Goal: Task Accomplishment & Management: Use online tool/utility

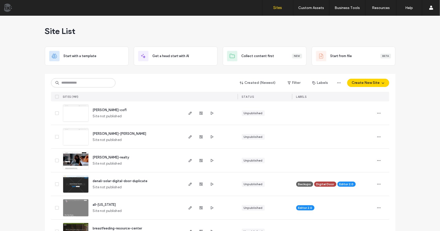
scroll to position [51, 0]
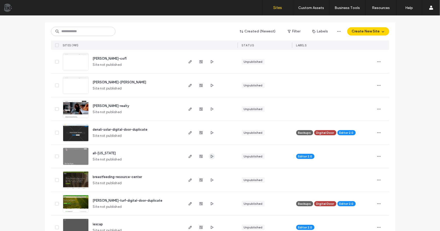
click at [212, 156] on icon "button" at bounding box center [212, 156] width 4 height 4
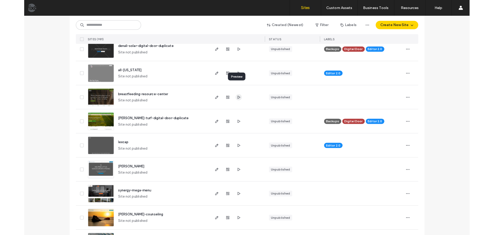
scroll to position [154, 0]
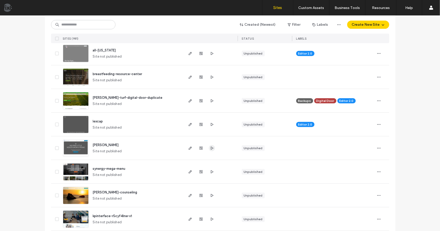
click at [211, 148] on use "button" at bounding box center [211, 148] width 3 height 3
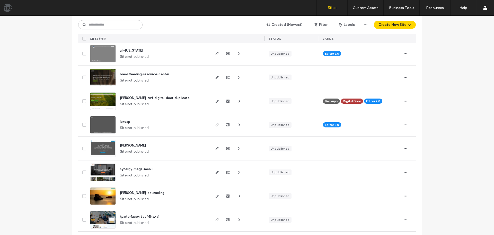
click at [99, 149] on img at bounding box center [102, 157] width 25 height 35
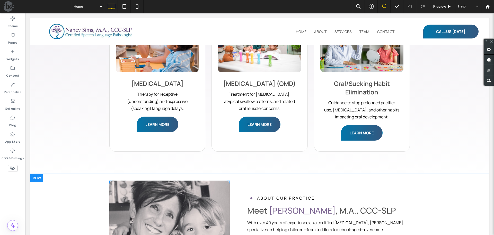
scroll to position [644, 0]
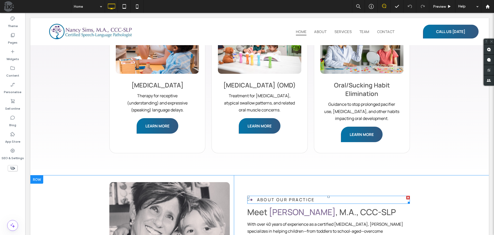
drag, startPoint x: 292, startPoint y: 164, endPoint x: 288, endPoint y: 163, distance: 4.2
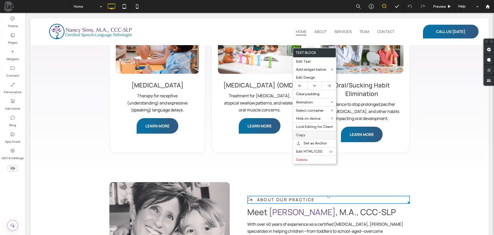
click at [306, 136] on label "Copy" at bounding box center [314, 135] width 37 height 4
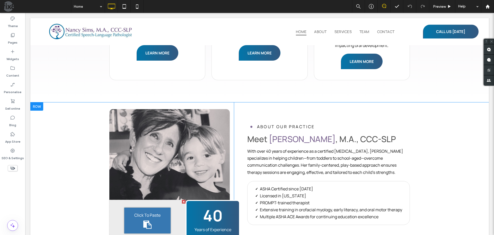
scroll to position [850, 0]
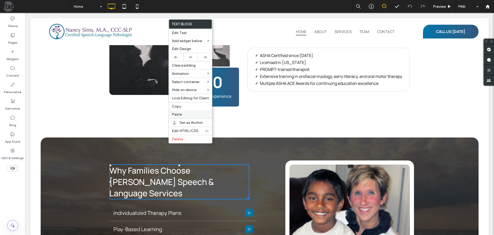
click at [190, 113] on label "Paste" at bounding box center [190, 114] width 37 height 4
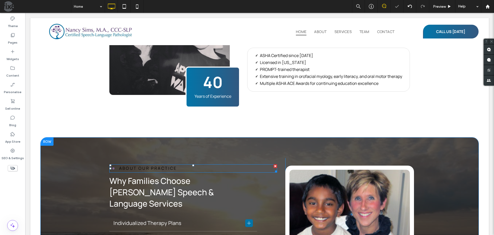
click at [169, 165] on span "ABOUT OUR PRACTICE" at bounding box center [148, 168] width 58 height 6
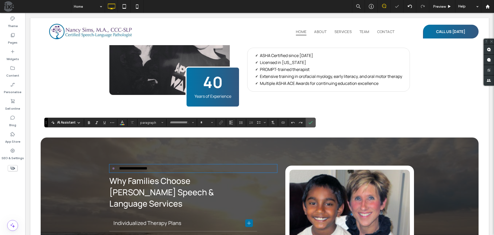
type input "*******"
type input "**"
click at [122, 123] on use "Colour" at bounding box center [122, 122] width 3 height 3
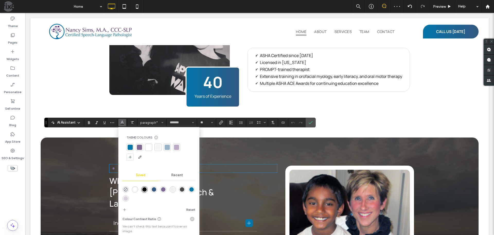
click at [135, 188] on div "rgba(255,255,255,1)" at bounding box center [135, 189] width 4 height 4
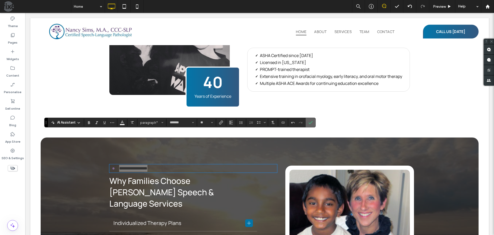
click at [313, 123] on label "Confirm" at bounding box center [311, 122] width 8 height 9
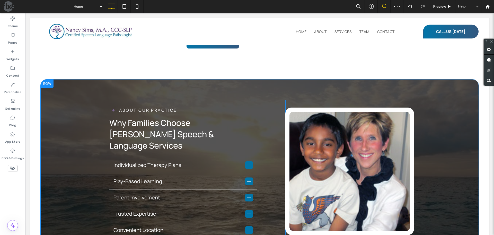
scroll to position [901, 0]
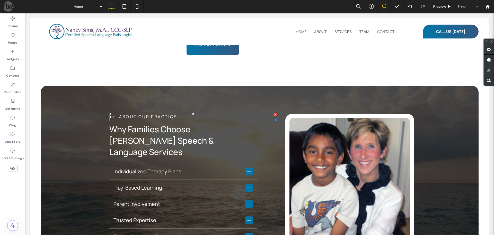
click at [175, 114] on span "ABOUT OUR PRACTICE" at bounding box center [148, 117] width 58 height 6
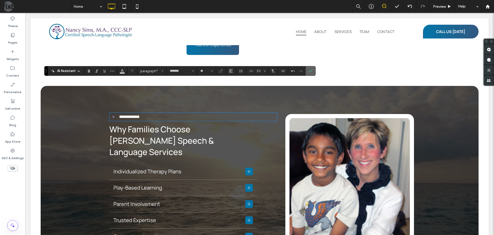
drag, startPoint x: 311, startPoint y: 70, endPoint x: 188, endPoint y: 159, distance: 151.6
click at [311, 70] on icon "Confirm" at bounding box center [311, 71] width 4 height 4
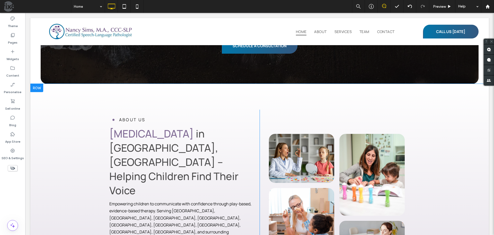
scroll to position [0, 0]
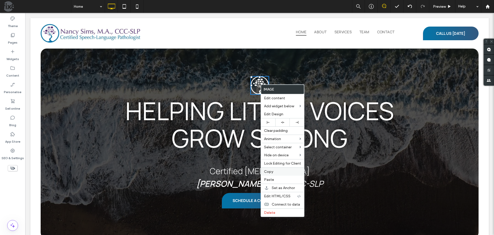
click at [283, 171] on label "Copy" at bounding box center [282, 171] width 37 height 4
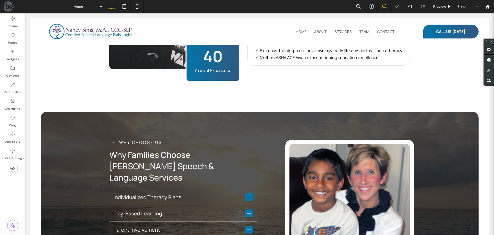
scroll to position [1027, 0]
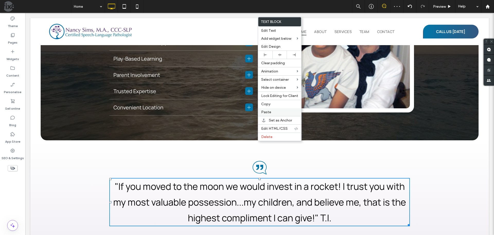
click at [271, 112] on label "Paste" at bounding box center [279, 112] width 37 height 4
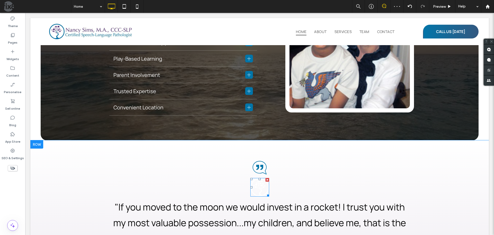
click at [258, 178] on img at bounding box center [260, 187] width 19 height 19
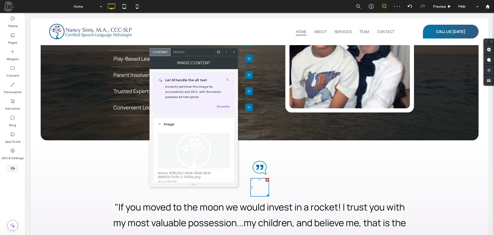
click at [194, 143] on img at bounding box center [194, 151] width 36 height 36
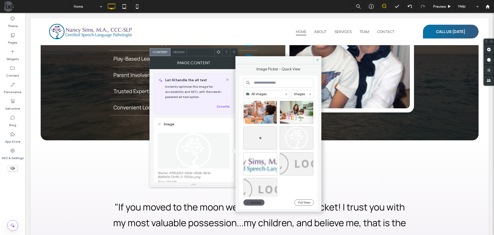
scroll to position [77, 0]
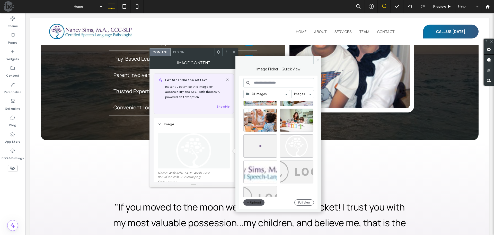
click at [258, 202] on button "Upload" at bounding box center [254, 202] width 21 height 6
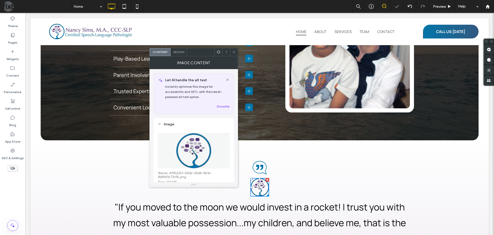
click at [235, 52] on icon at bounding box center [234, 52] width 4 height 4
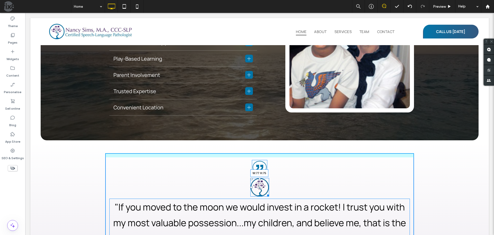
drag, startPoint x: 266, startPoint y: 151, endPoint x: 292, endPoint y: 161, distance: 27.9
click at [266, 192] on div at bounding box center [267, 194] width 4 height 4
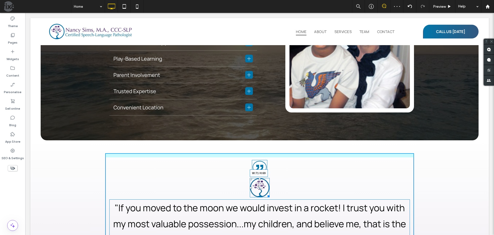
click at [266, 193] on div at bounding box center [268, 195] width 4 height 4
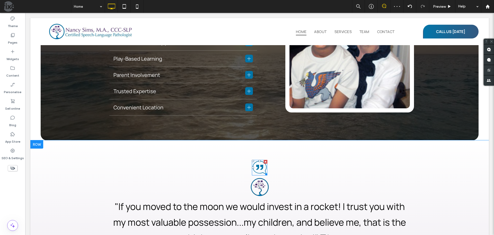
click at [265, 160] on div at bounding box center [266, 162] width 4 height 4
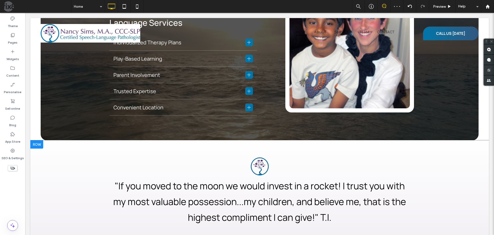
scroll to position [1030, 0]
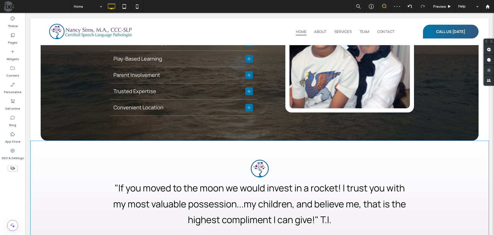
drag, startPoint x: 350, startPoint y: 199, endPoint x: 376, endPoint y: 217, distance: 31.6
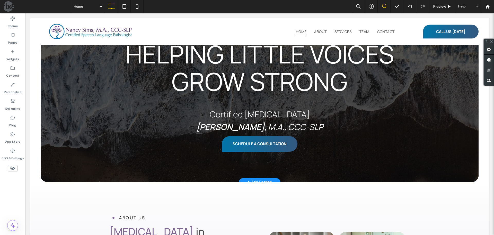
scroll to position [0, 0]
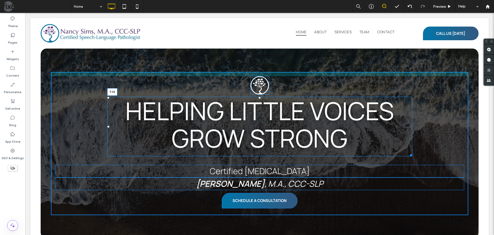
drag, startPoint x: 258, startPoint y: 98, endPoint x: 258, endPoint y: 101, distance: 2.8
click at [259, 99] on div at bounding box center [260, 98] width 2 height 2
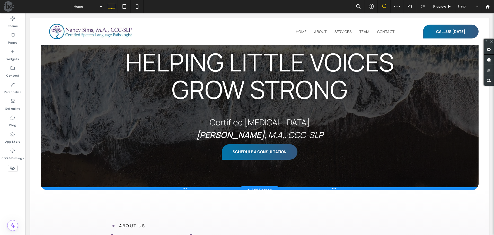
scroll to position [48, 0]
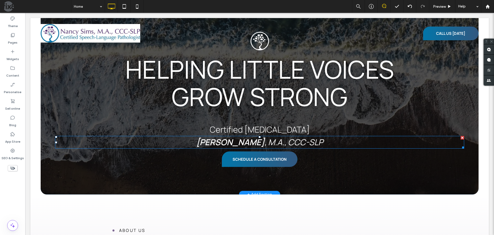
scroll to position [51, 0]
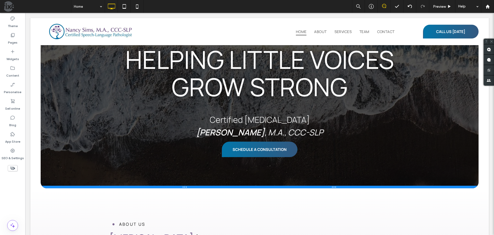
drag, startPoint x: 335, startPoint y: 180, endPoint x: 337, endPoint y: 187, distance: 7.1
click at [337, 187] on div at bounding box center [260, 186] width 438 height 3
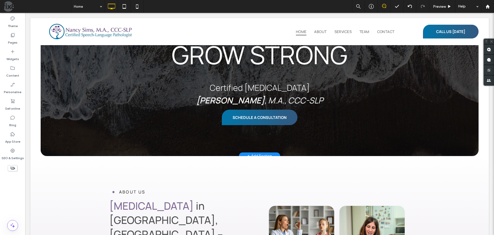
scroll to position [0, 0]
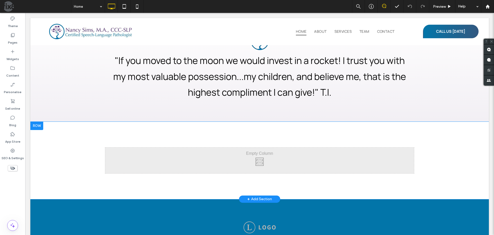
scroll to position [1166, 0]
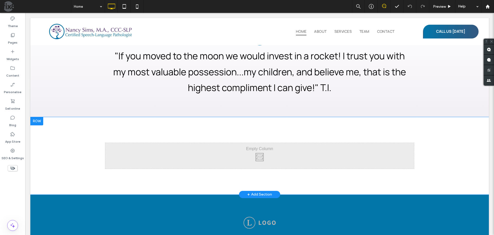
click at [38, 117] on div at bounding box center [36, 121] width 13 height 8
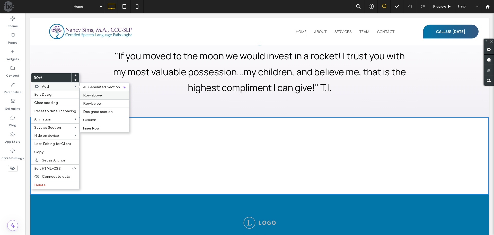
click at [92, 95] on span "Row above" at bounding box center [92, 95] width 19 height 4
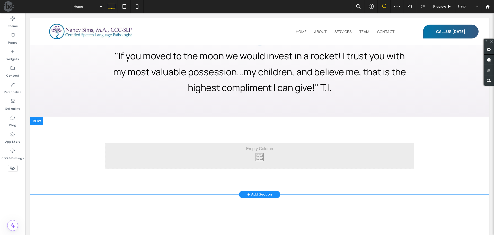
click at [39, 117] on div at bounding box center [36, 121] width 13 height 8
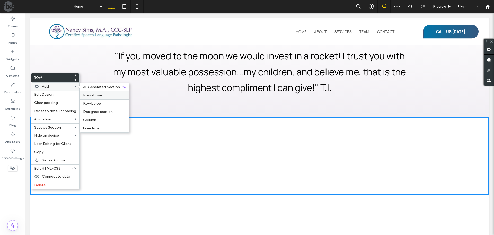
drag, startPoint x: 108, startPoint y: 96, endPoint x: 82, endPoint y: 83, distance: 28.3
click at [108, 96] on label "Row above" at bounding box center [104, 95] width 43 height 4
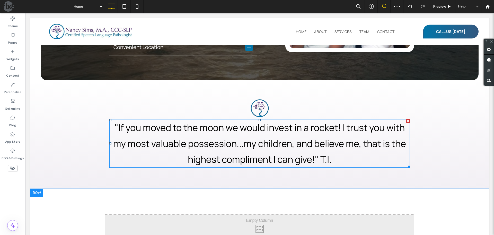
scroll to position [1114, 0]
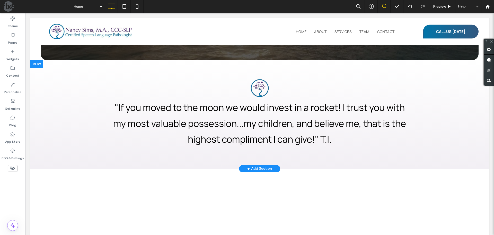
click at [188, 118] on div ""If you moved to the moon we would invest in a rocket! I trust you with my most…" at bounding box center [259, 114] width 459 height 108
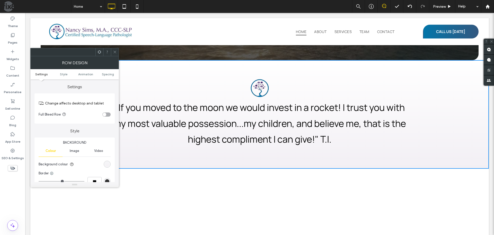
click at [107, 162] on div "linear-gradient(rgba(0, 0, 0, 0) 0%, rgb(242, 239, 244) 100%)" at bounding box center [107, 164] width 4 height 4
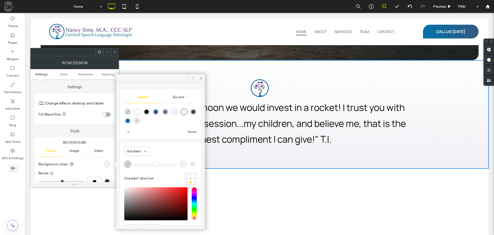
click at [116, 51] on use at bounding box center [115, 52] width 3 height 3
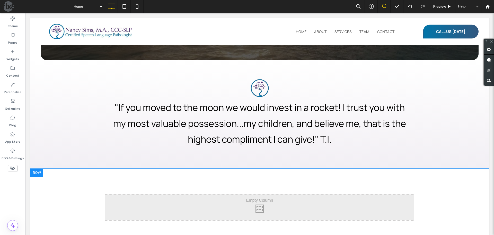
click at [130, 168] on div "Click To Paste Click To Paste Row + Add Section" at bounding box center [259, 206] width 459 height 77
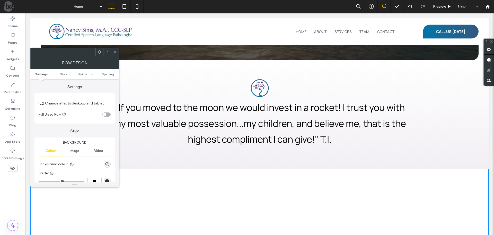
click at [106, 170] on div "Border" at bounding box center [75, 172] width 72 height 5
click at [106, 165] on div "rgba(0, 0, 0, 0)" at bounding box center [107, 164] width 4 height 4
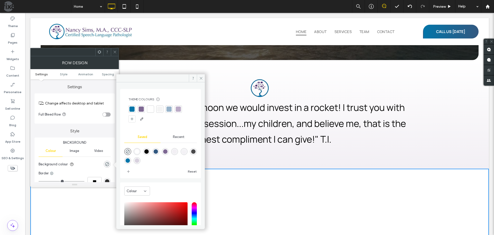
click at [194, 152] on div "Theme Colours Save time with Theme Colours Create a colour palette to instantly…" at bounding box center [160, 133] width 81 height 89
click at [186, 152] on div "linear-gradient(180deg,rgba(0,0,0,0) 0%,rgba(242,239,244,1) 100%)" at bounding box center [184, 151] width 4 height 4
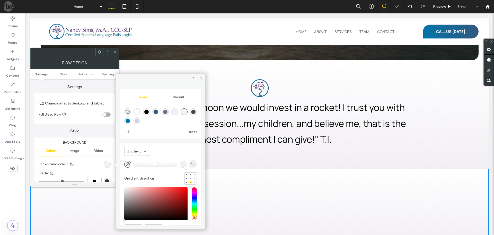
click at [191, 164] on icon "button" at bounding box center [193, 164] width 4 height 4
type input "*******"
type input "***"
type input "****"
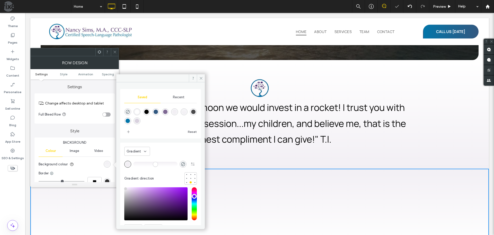
click at [114, 52] on icon at bounding box center [115, 52] width 4 height 4
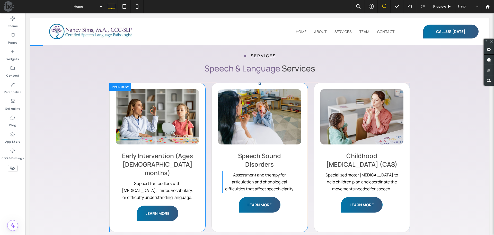
scroll to position [393, 0]
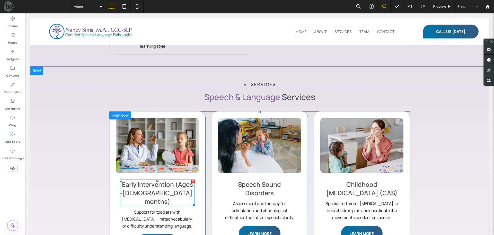
click at [131, 180] on span "Early Intervention (Ages 12–36 months)" at bounding box center [157, 192] width 71 height 25
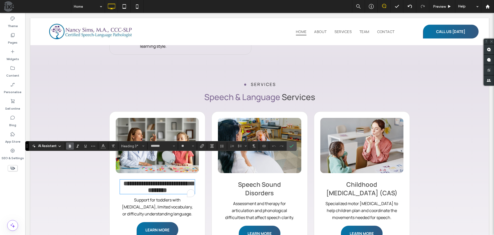
type input "**"
click at [148, 197] on span "Support for toddlers with delayed speech, limited vocabulary, or difficulty und…" at bounding box center [157, 207] width 71 height 20
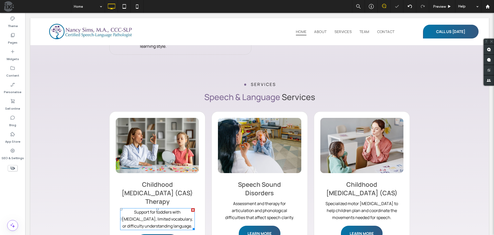
click at [148, 209] on span "Support for toddlers with delayed speech, limited vocabulary, or difficulty und…" at bounding box center [157, 219] width 71 height 20
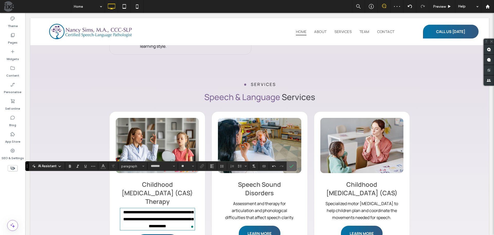
click at [291, 163] on span "Confirm" at bounding box center [291, 165] width 2 height 9
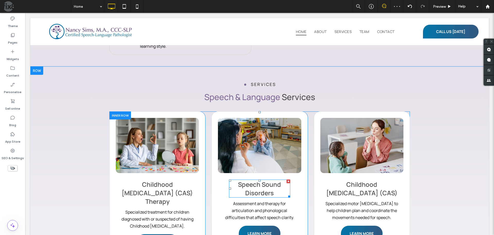
click at [263, 180] on span "Speech Sound Disorders" at bounding box center [259, 188] width 43 height 17
type input "*******"
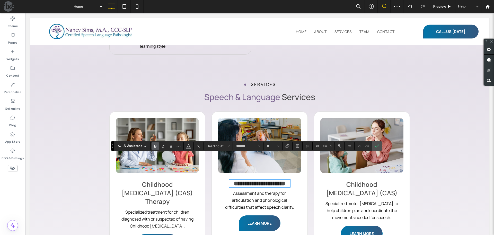
type input "**"
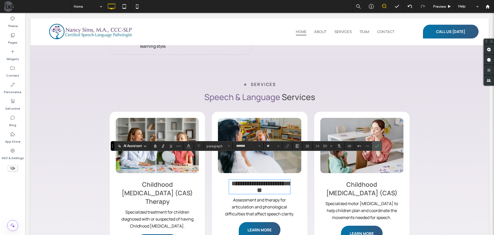
click at [252, 196] on p "Assessment and therapy for articulation and phonological difficulties that affe…" at bounding box center [259, 206] width 75 height 21
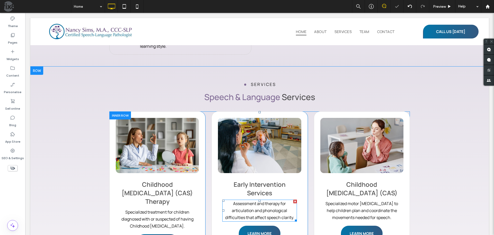
click at [252, 200] on p "Assessment and therapy for articulation and phonological difficulties that affe…" at bounding box center [259, 210] width 75 height 21
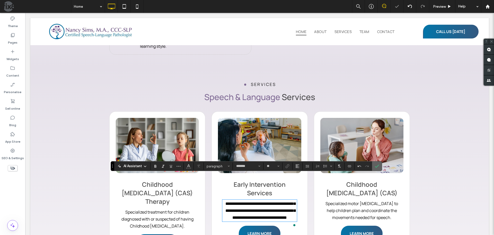
click at [378, 165] on icon "Confirm" at bounding box center [377, 166] width 4 height 4
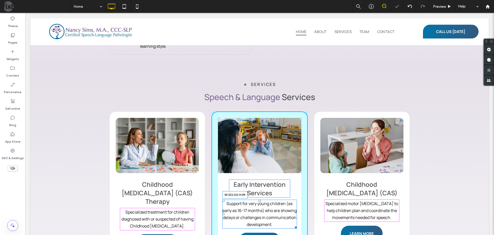
drag, startPoint x: 294, startPoint y: 202, endPoint x: 328, endPoint y: 214, distance: 36.7
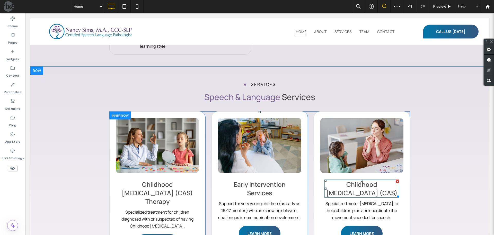
click at [367, 180] on span "Childhood Apraxia of Speech (CAS)" at bounding box center [361, 188] width 71 height 17
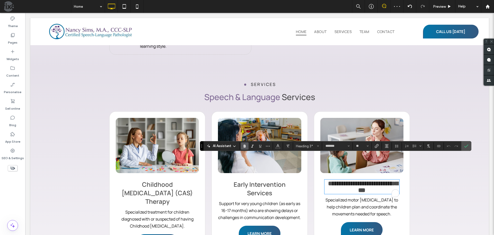
type input "**"
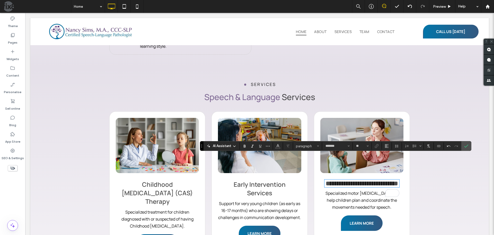
click at [386, 190] on span "Specialized motor speech therapy to help children plan and coordinate the movem…" at bounding box center [362, 200] width 73 height 20
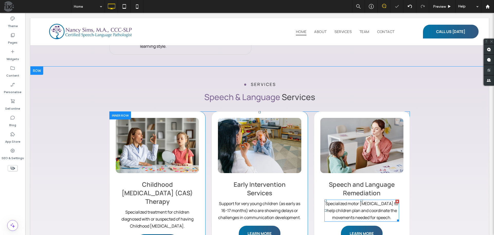
click at [386, 200] on span "Specialized motor speech therapy to help children plan and coordinate the movem…" at bounding box center [362, 210] width 73 height 20
type input "*******"
type input "**"
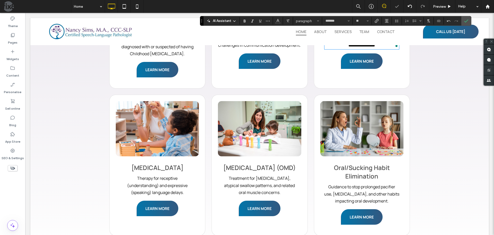
scroll to position [574, 0]
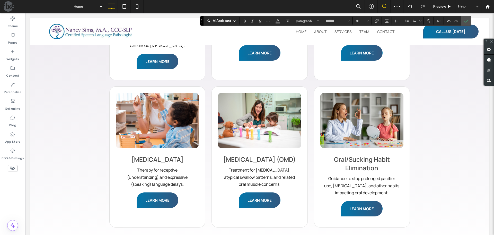
click at [142, 155] on span "Language Disorders" at bounding box center [158, 159] width 52 height 8
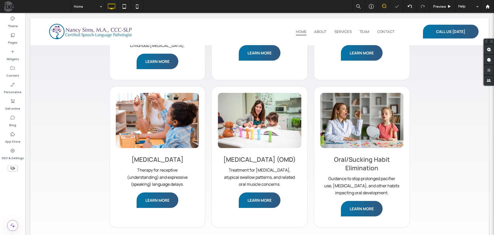
click at [142, 155] on span "Language Disorders" at bounding box center [158, 159] width 52 height 8
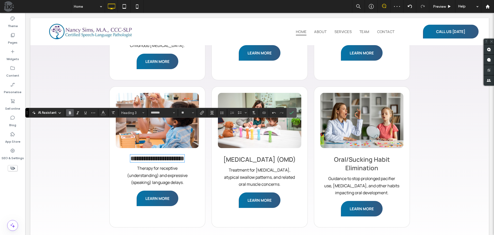
click at [163, 165] on span "Therapy for receptive (understanding) and expressive (speaking) language delays." at bounding box center [157, 175] width 61 height 20
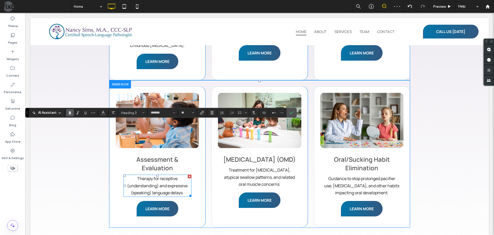
click at [163, 175] on span "Therapy for receptive (understanding) and expressive (speaking) language delays." at bounding box center [157, 185] width 61 height 20
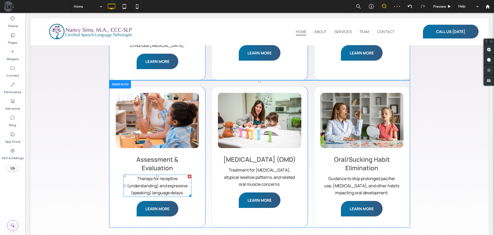
type input "*******"
type input "**"
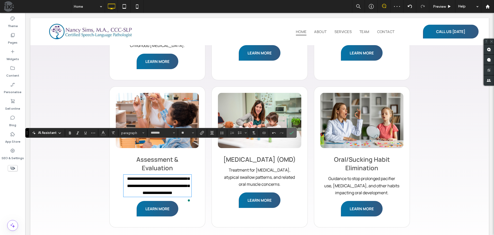
click at [294, 128] on label "Confirm" at bounding box center [292, 132] width 8 height 9
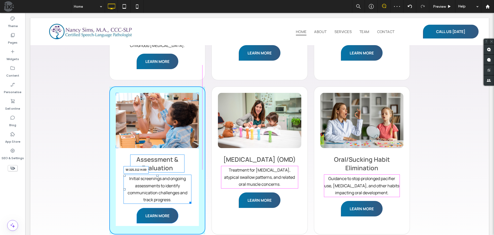
click at [196, 168] on div "Button View more Assessment & Evaluation Initial screenings and ongoing assessm…" at bounding box center [157, 160] width 96 height 148
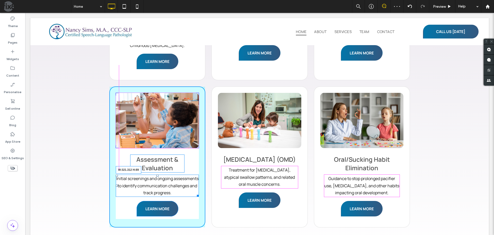
click at [195, 193] on div at bounding box center [197, 195] width 4 height 4
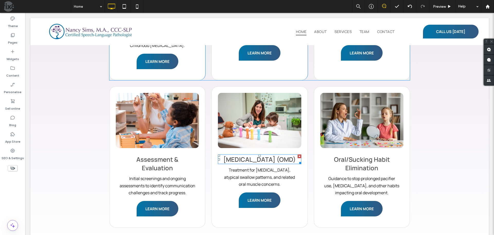
click at [253, 155] on span "Orofacial Myofunctional Disorders (OMD)" at bounding box center [259, 159] width 73 height 8
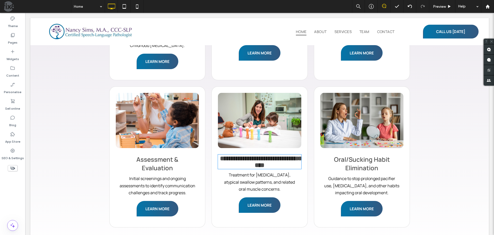
click at [253, 155] on span "**********" at bounding box center [261, 161] width 82 height 13
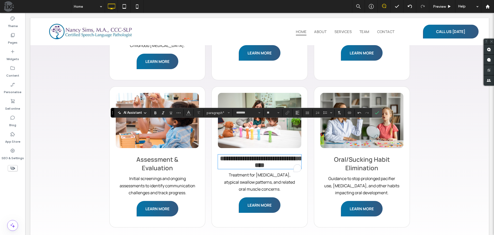
type input "**"
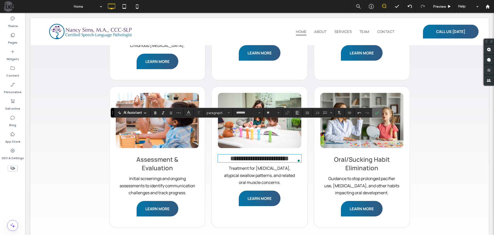
click at [376, 113] on icon "Confirm" at bounding box center [377, 112] width 4 height 4
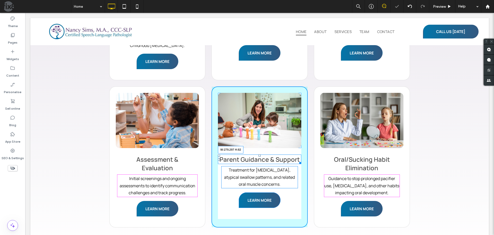
drag, startPoint x: 296, startPoint y: 130, endPoint x: 338, endPoint y: 145, distance: 44.9
click at [292, 154] on div "Parent Guidance & Support W:279.297 H:82" at bounding box center [259, 159] width 83 height 10
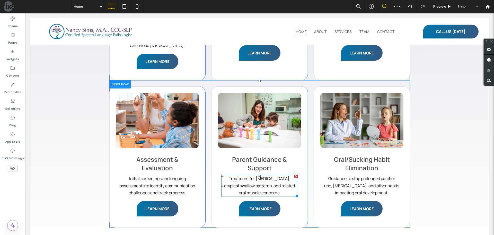
click at [268, 175] on span "Treatment for tongue thrust, atypical swallow patterns, and related oral muscle…" at bounding box center [259, 185] width 71 height 20
type input "*******"
type input "**"
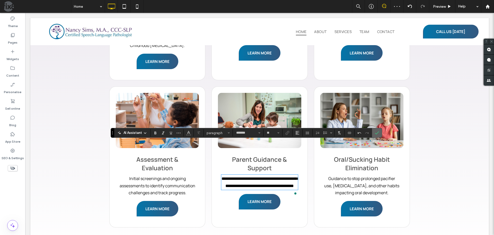
click at [377, 134] on icon "Confirm" at bounding box center [377, 133] width 4 height 4
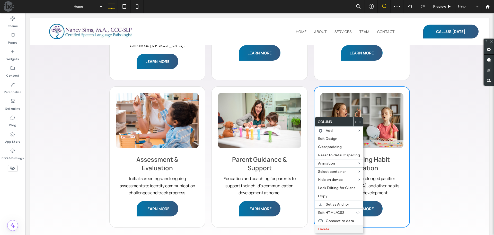
click at [329, 229] on span "Delete" at bounding box center [323, 229] width 11 height 4
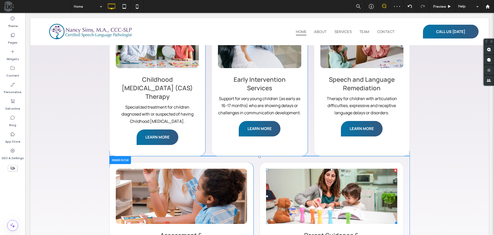
scroll to position [493, 0]
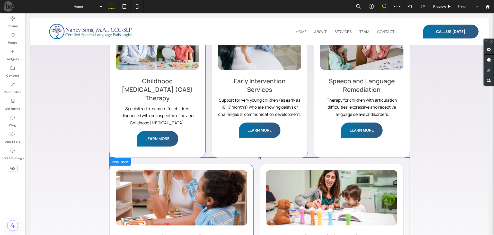
click at [364, 163] on div "Button View more Parent Guidance & Support Education and coaching for parents t…" at bounding box center [332, 233] width 144 height 141
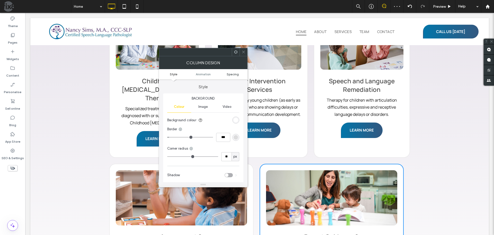
click at [230, 73] on span "Spacing" at bounding box center [233, 74] width 12 height 4
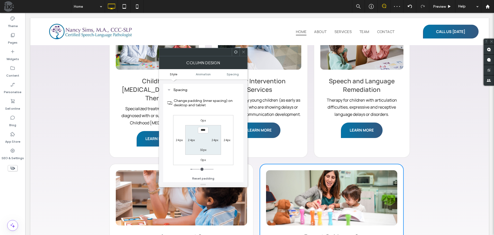
scroll to position [121, 0]
click at [227, 140] on label "24px" at bounding box center [227, 139] width 7 height 4
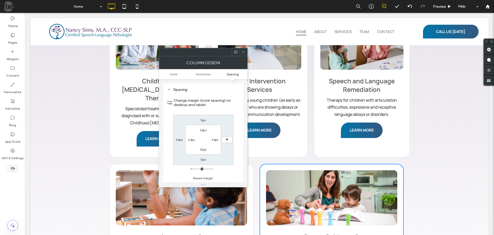
type input "*"
type input "***"
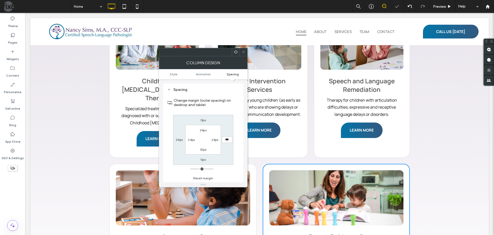
click at [242, 54] on span at bounding box center [244, 52] width 4 height 8
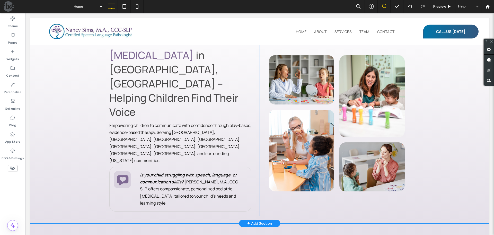
scroll to position [232, 0]
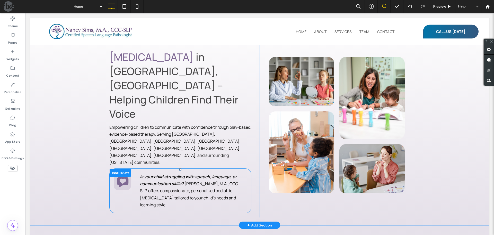
click at [123, 168] on div at bounding box center [121, 172] width 22 height 8
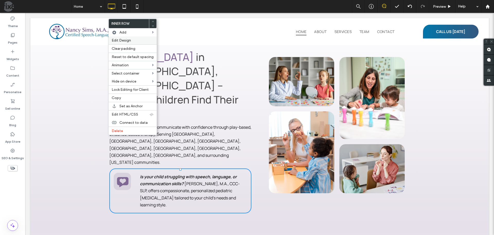
click at [125, 42] on span "Edit Design" at bounding box center [121, 40] width 19 height 4
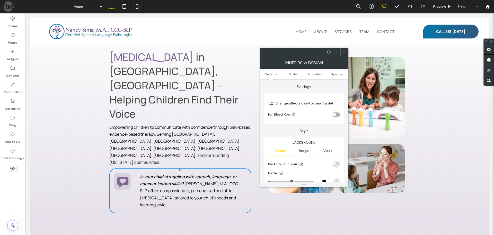
click at [337, 167] on div "rgba(0, 0, 0, 0)" at bounding box center [336, 163] width 7 height 7
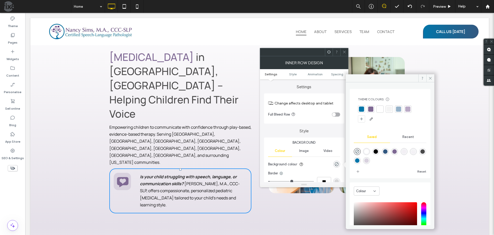
click at [366, 151] on div "rgba(255,255,255,1)" at bounding box center [367, 151] width 4 height 4
type input "*******"
type input "***"
type input "****"
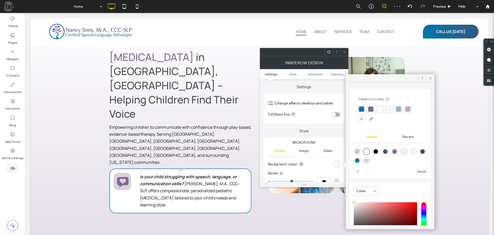
click at [416, 151] on div "linear-gradient(180deg,rgba(0,0,0,0) 0%,rgba(242,239,244,1) 100%)" at bounding box center [413, 151] width 4 height 4
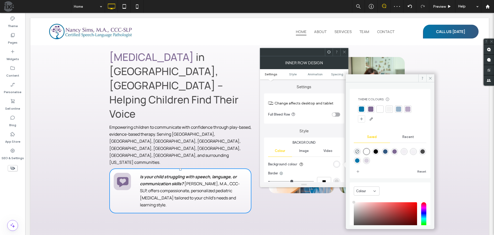
type input "*******"
type input "*"
type input "**"
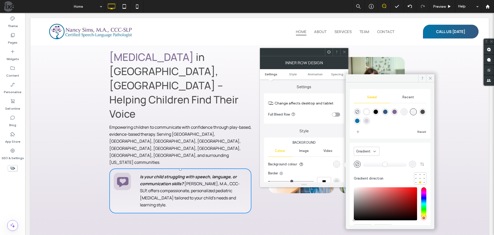
click at [345, 55] on span at bounding box center [345, 52] width 4 height 8
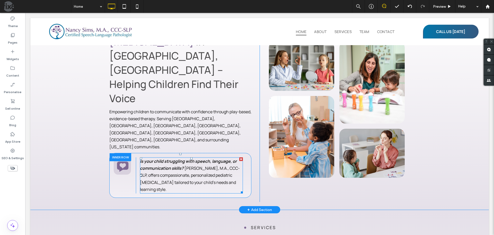
scroll to position [257, 0]
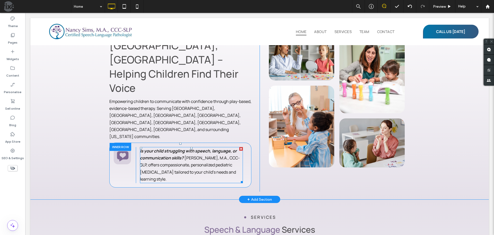
drag, startPoint x: 179, startPoint y: 110, endPoint x: 179, endPoint y: 114, distance: 3.9
click at [179, 142] on div "Click To Paste Is your child struggling with speech, language, or communication…" at bounding box center [180, 164] width 142 height 45
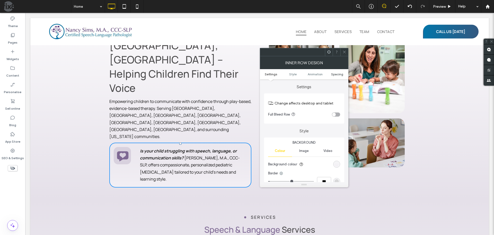
click at [336, 73] on span "Spacing" at bounding box center [337, 74] width 12 height 4
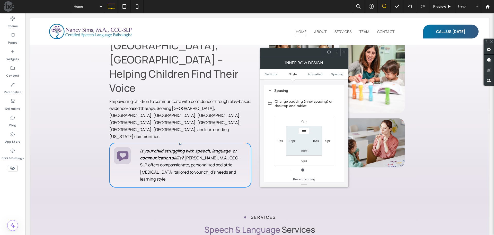
scroll to position [165, 0]
click at [305, 120] on label "0px" at bounding box center [304, 120] width 5 height 4
type input "*"
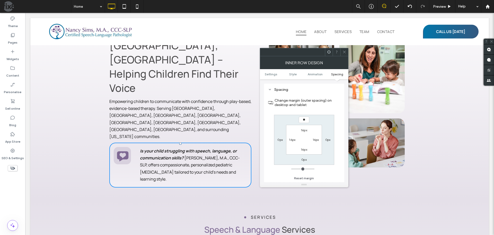
type input "**"
type input "****"
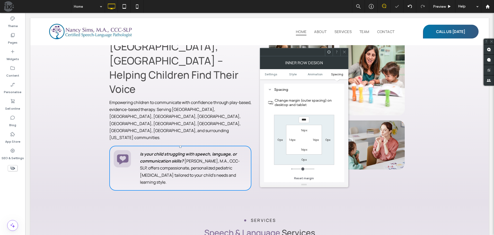
click at [344, 51] on use at bounding box center [344, 52] width 3 height 3
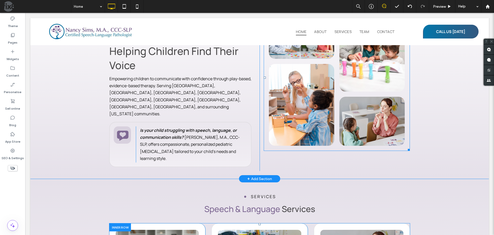
scroll to position [282, 0]
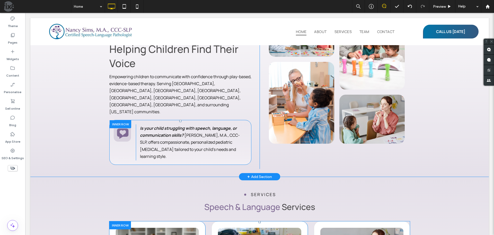
click at [124, 120] on div at bounding box center [121, 124] width 22 height 8
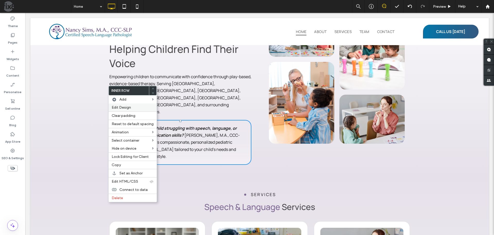
click at [130, 105] on span "Edit Design" at bounding box center [121, 107] width 19 height 4
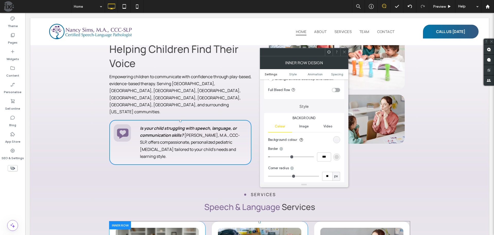
scroll to position [26, 0]
click at [337, 137] on div "linear-gradient(rgba(0, 0, 0, 0) 0%, rgb(242, 239, 244) 100%)" at bounding box center [337, 138] width 4 height 4
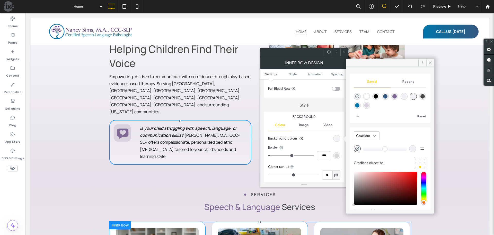
click at [346, 51] on icon at bounding box center [345, 52] width 4 height 4
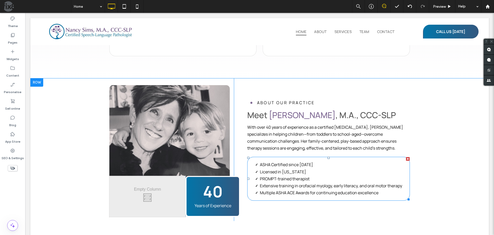
scroll to position [746, 0]
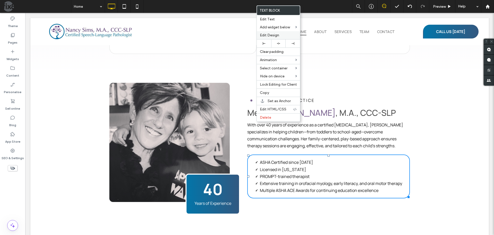
click at [274, 36] on span "Edit Design" at bounding box center [269, 35] width 19 height 4
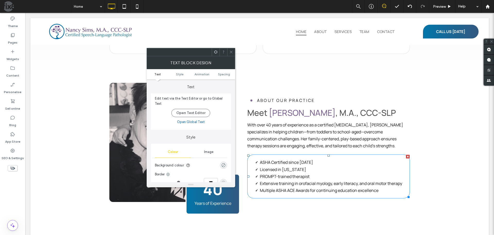
click at [223, 163] on div "rgba(0, 0, 0, 0)" at bounding box center [223, 165] width 4 height 4
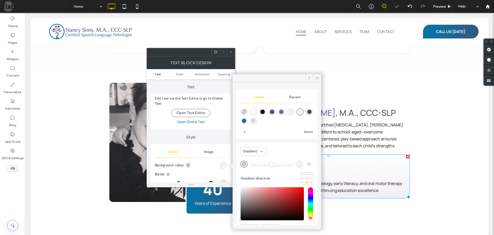
click at [232, 53] on icon at bounding box center [231, 52] width 4 height 4
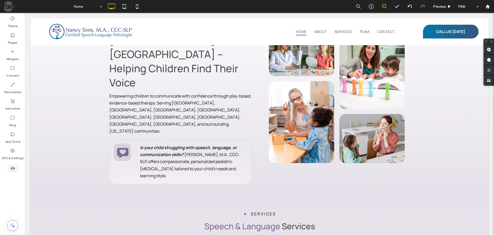
scroll to position [256, 0]
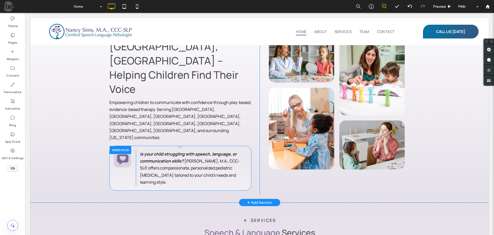
click at [119, 146] on div at bounding box center [121, 150] width 22 height 8
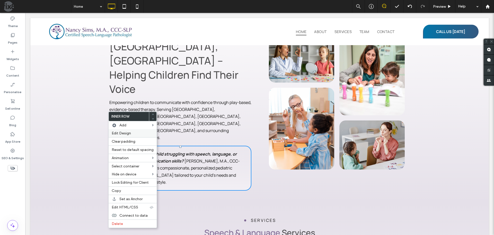
click at [125, 133] on span "Edit Design" at bounding box center [121, 133] width 19 height 4
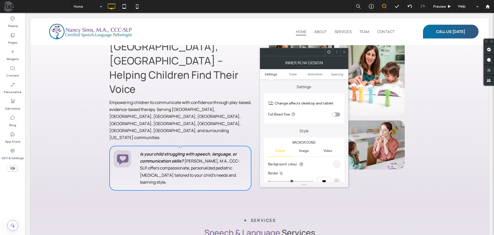
click at [337, 163] on div "linear-gradient(rgba(0, 0, 0, 0) 0%, rgb(242, 239, 244) 100%)" at bounding box center [337, 164] width 4 height 4
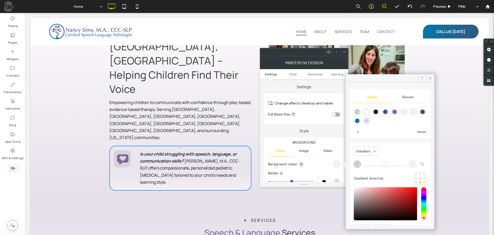
drag, startPoint x: 367, startPoint y: 165, endPoint x: 384, endPoint y: 164, distance: 16.7
click at [384, 164] on input "range" at bounding box center [385, 163] width 44 height 1
drag, startPoint x: 384, startPoint y: 164, endPoint x: 391, endPoint y: 164, distance: 7.7
click at [391, 164] on input "range" at bounding box center [385, 163] width 44 height 1
drag, startPoint x: 391, startPoint y: 164, endPoint x: 348, endPoint y: 165, distance: 43.8
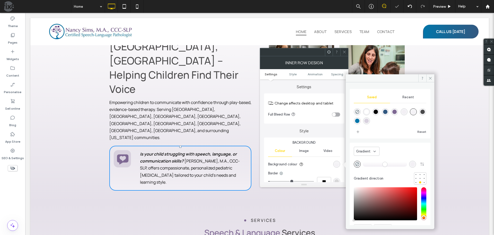
type input "*"
click at [363, 164] on input "range" at bounding box center [385, 163] width 44 height 1
click at [356, 165] on icon "rgba(0, 0, 0, 0)" at bounding box center [357, 164] width 4 height 4
click at [368, 111] on div "rgba(255,255,255,1)" at bounding box center [367, 111] width 4 height 4
type input "*******"
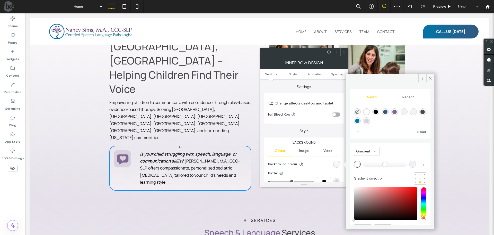
type input "***"
type input "****"
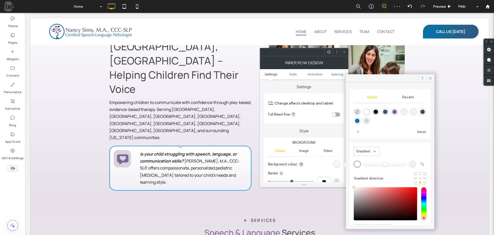
click at [345, 50] on icon at bounding box center [345, 52] width 4 height 4
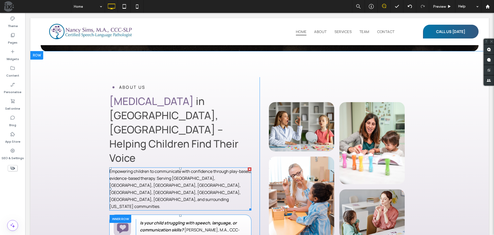
scroll to position [231, 0]
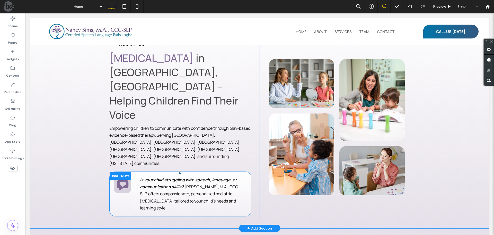
click at [124, 171] on div at bounding box center [121, 175] width 22 height 8
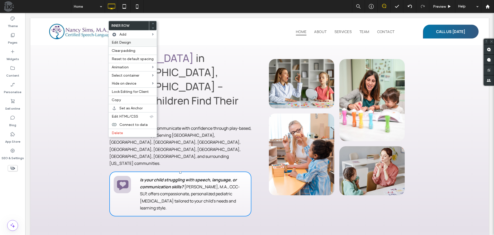
click at [130, 43] on span "Edit Design" at bounding box center [121, 42] width 19 height 4
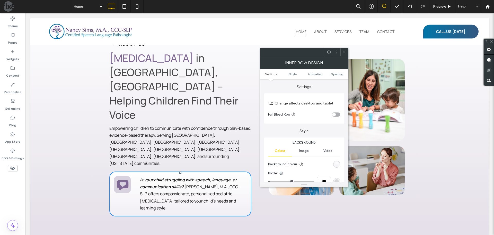
click at [336, 162] on div "linear-gradient(rgb(255, 255, 255) 0%, rgb(242, 239, 244) 100%)" at bounding box center [337, 164] width 4 height 4
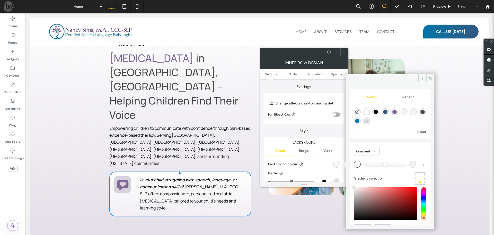
click at [343, 49] on span at bounding box center [345, 52] width 4 height 8
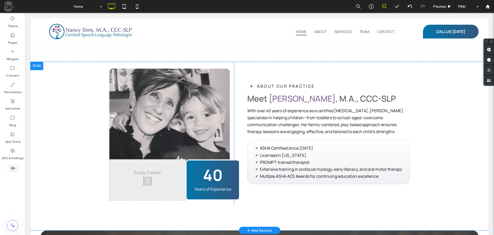
scroll to position [771, 0]
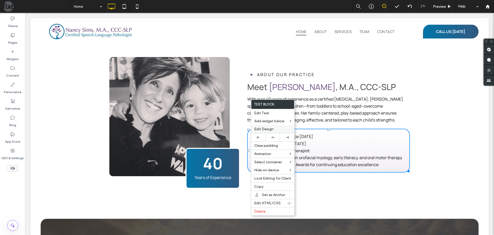
click at [265, 127] on span "Edit Design" at bounding box center [263, 129] width 19 height 4
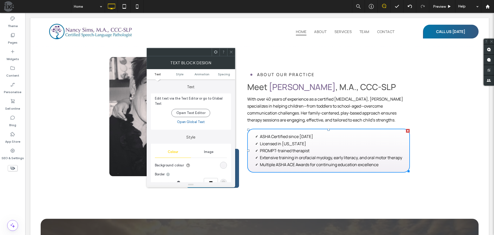
click at [225, 164] on div "linear-gradient(rgba(0, 0, 0, 0) 0%, rgb(242, 239, 244) 100%)" at bounding box center [223, 165] width 4 height 4
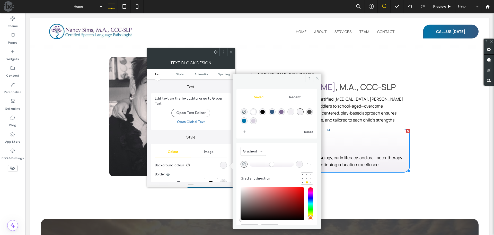
click at [242, 163] on div "rgba(0, 0, 0, 0)" at bounding box center [244, 163] width 7 height 7
click at [255, 112] on div "rgba(255,255,255,1)" at bounding box center [253, 111] width 4 height 4
type input "*******"
type input "***"
type input "****"
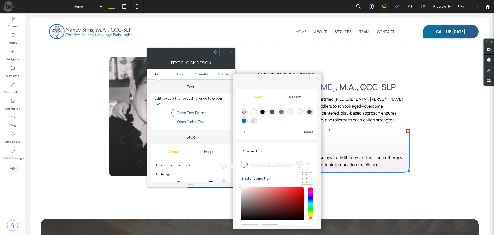
click at [254, 110] on div "rgba(255,255,255,1)" at bounding box center [253, 111] width 4 height 4
click at [232, 55] on span at bounding box center [231, 52] width 4 height 8
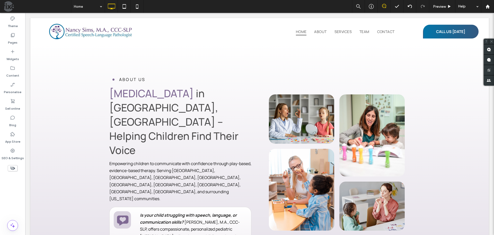
scroll to position [206, 0]
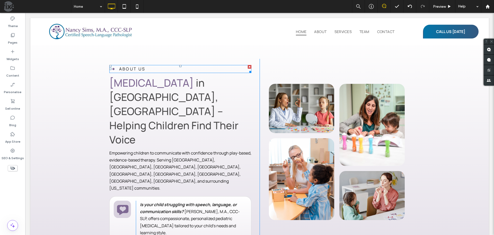
click at [231, 72] on p "ABOUT US" at bounding box center [185, 68] width 132 height 7
type input "*******"
type input "**"
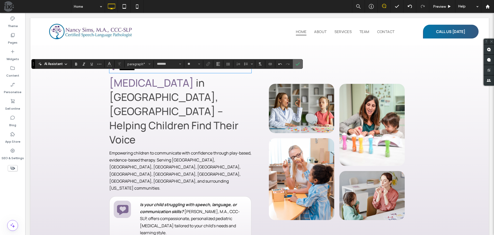
click at [299, 64] on icon "Confirm" at bounding box center [298, 64] width 4 height 4
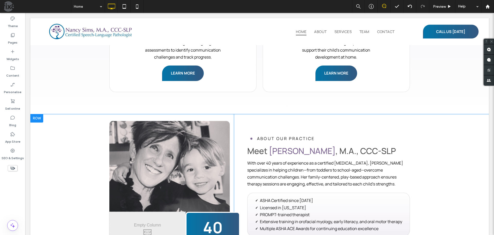
scroll to position [721, 0]
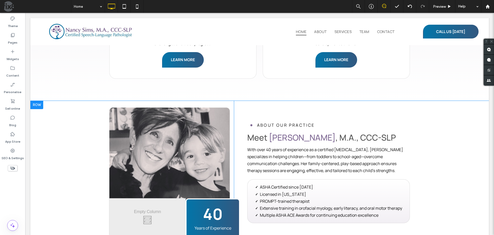
click at [33, 101] on div at bounding box center [36, 105] width 13 height 8
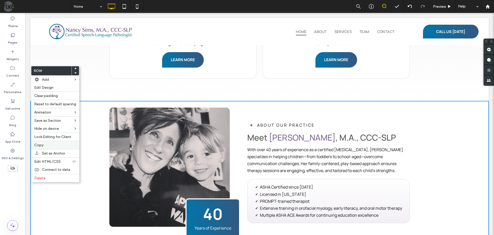
click at [50, 144] on label "Copy" at bounding box center [55, 145] width 42 height 4
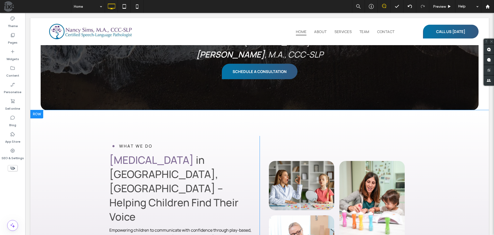
scroll to position [129, 0]
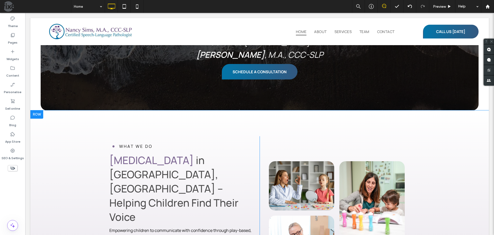
click at [39, 113] on div at bounding box center [36, 114] width 13 height 8
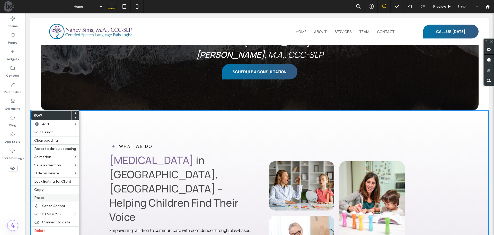
click at [52, 197] on label "Paste" at bounding box center [55, 197] width 42 height 4
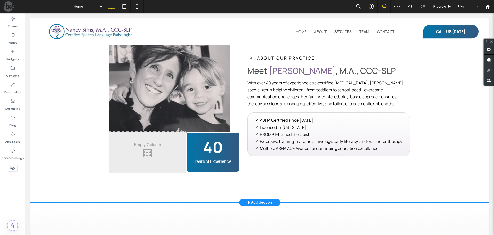
scroll to position [180, 0]
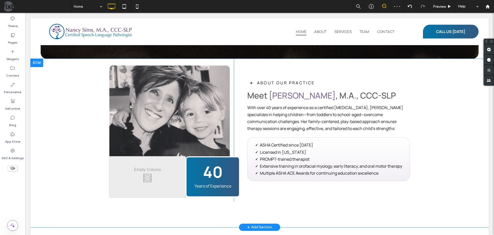
click at [39, 61] on div at bounding box center [36, 63] width 13 height 8
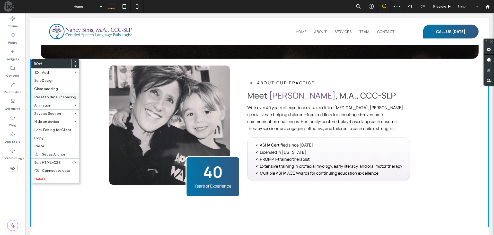
click at [42, 96] on span "Reset to default spacing" at bounding box center [55, 97] width 42 height 4
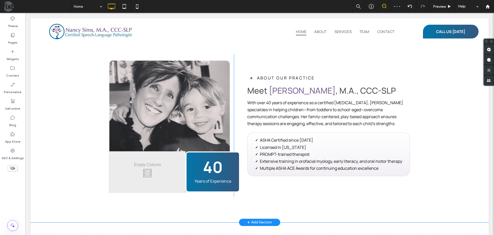
scroll to position [154, 0]
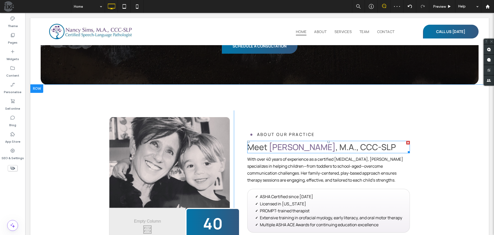
click at [286, 148] on span "[PERSON_NAME]" at bounding box center [302, 146] width 67 height 11
type input "*******"
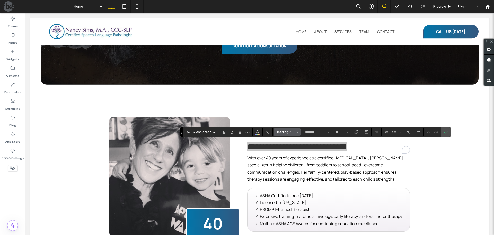
click at [281, 132] on span "Heading 2" at bounding box center [286, 132] width 20 height 4
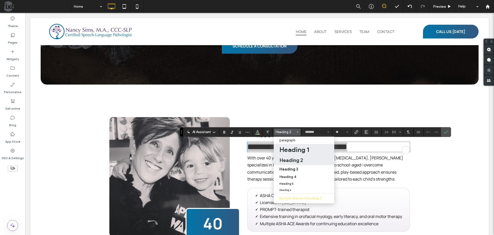
click at [291, 147] on h1 "Heading 1" at bounding box center [295, 149] width 30 height 8
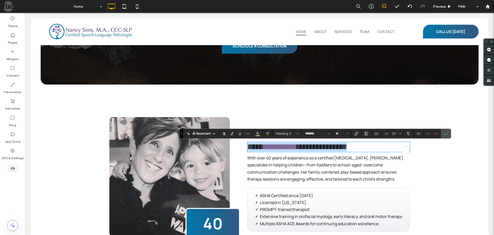
type input "**"
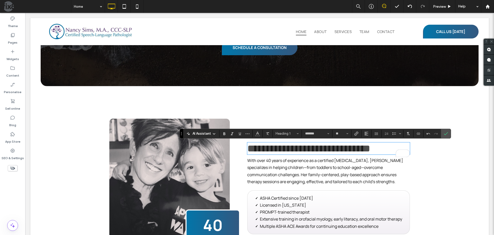
click at [307, 145] on span "**********" at bounding box center [308, 148] width 123 height 10
drag, startPoint x: 326, startPoint y: 147, endPoint x: 261, endPoint y: 140, distance: 65.0
click at [274, 147] on span "**********" at bounding box center [308, 148] width 123 height 10
click at [259, 133] on icon "Colour" at bounding box center [258, 133] width 4 height 4
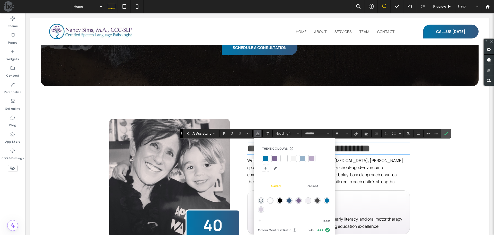
click at [275, 156] on div at bounding box center [274, 158] width 5 height 5
click at [444, 134] on label "Confirm" at bounding box center [446, 133] width 8 height 9
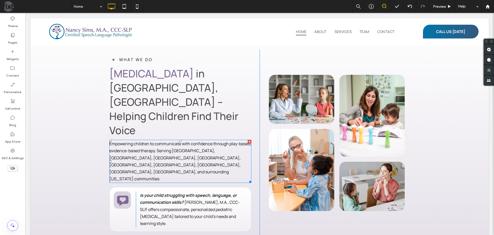
scroll to position [410, 0]
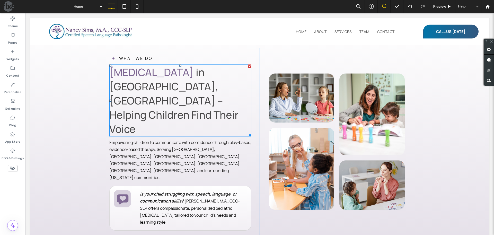
click at [168, 90] on span "in [GEOGRAPHIC_DATA], [GEOGRAPHIC_DATA] – Helping Children Find Their Voice" at bounding box center [173, 100] width 129 height 71
type input "*******"
type input "**"
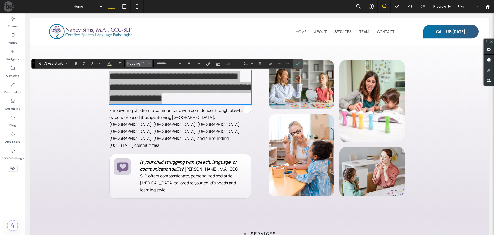
click at [129, 63] on span "Heading 1*" at bounding box center [137, 64] width 20 height 4
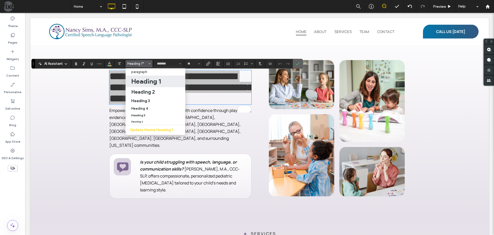
click at [299, 63] on label "Confirm" at bounding box center [298, 63] width 8 height 9
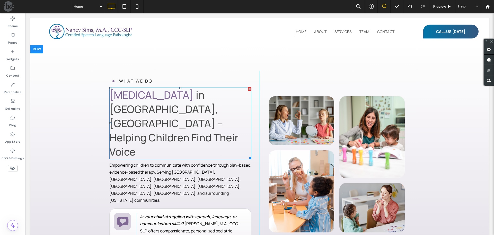
scroll to position [333, 0]
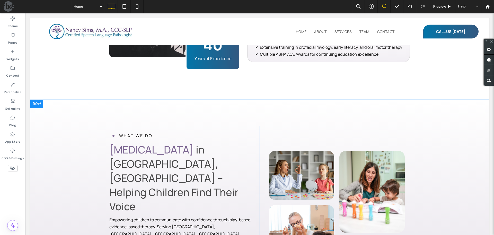
click at [41, 105] on div at bounding box center [36, 104] width 13 height 8
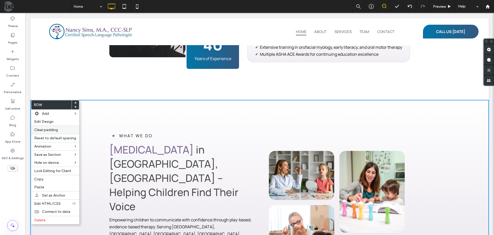
drag, startPoint x: 46, startPoint y: 179, endPoint x: 47, endPoint y: 129, distance: 50.2
click at [46, 179] on label "Copy" at bounding box center [55, 179] width 42 height 4
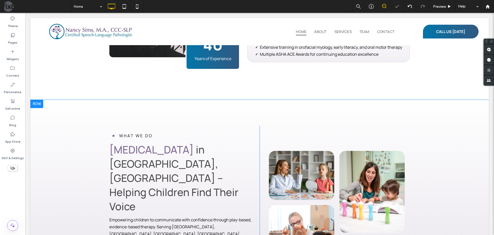
click at [40, 105] on div at bounding box center [36, 104] width 13 height 8
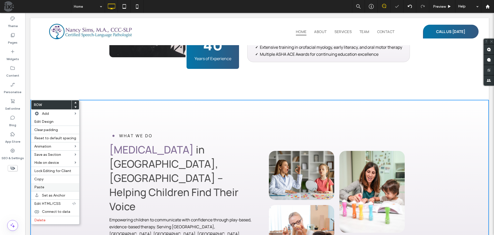
click at [45, 186] on label "Paste" at bounding box center [55, 187] width 42 height 4
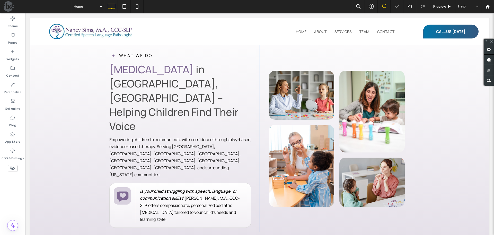
scroll to position [436, 0]
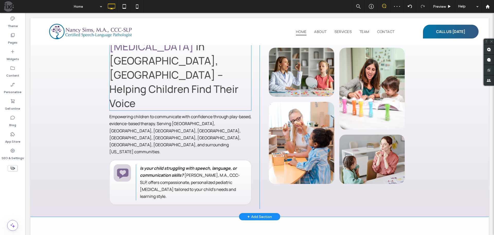
click at [173, 79] on span "in [GEOGRAPHIC_DATA], [GEOGRAPHIC_DATA] – Helping Children Find Their Voice" at bounding box center [173, 74] width 129 height 71
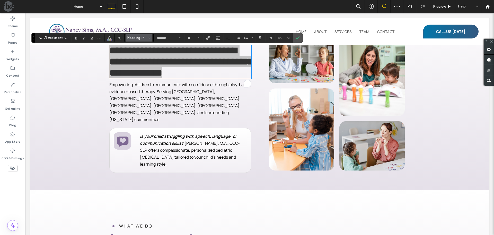
click at [137, 35] on button "Heading 1*" at bounding box center [139, 37] width 27 height 7
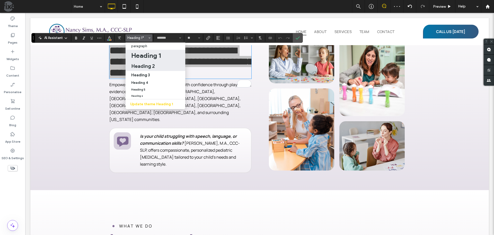
click at [138, 65] on h2 "Heading 2" at bounding box center [143, 66] width 24 height 6
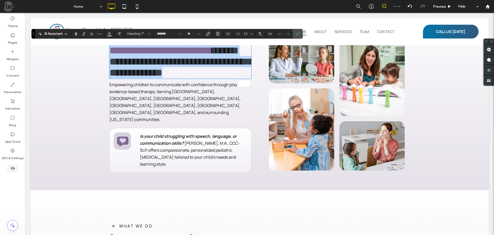
type input "**"
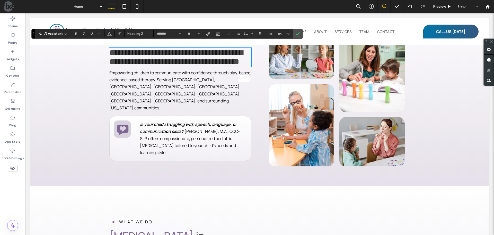
click at [188, 64] on span "**********" at bounding box center [176, 56] width 134 height 17
drag, startPoint x: 216, startPoint y: 52, endPoint x: 95, endPoint y: 46, distance: 120.7
click at [95, 46] on div "**********" at bounding box center [259, 89] width 459 height 193
click at [109, 33] on icon "Colour" at bounding box center [109, 33] width 4 height 4
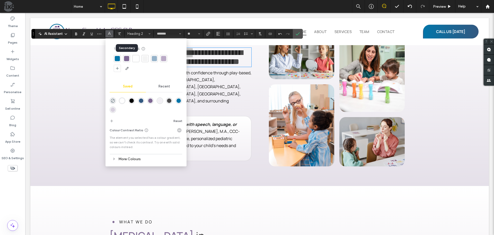
click at [126, 57] on div at bounding box center [126, 58] width 5 height 5
drag, startPoint x: 299, startPoint y: 31, endPoint x: 273, endPoint y: 19, distance: 28.4
click at [299, 32] on icon "Confirm" at bounding box center [298, 34] width 4 height 4
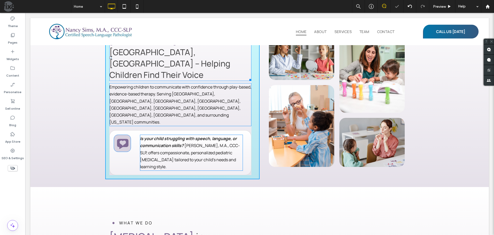
click at [248, 80] on div at bounding box center [250, 79] width 4 height 4
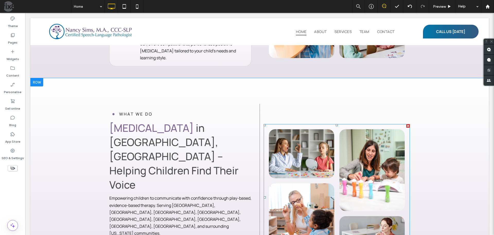
scroll to position [518, 0]
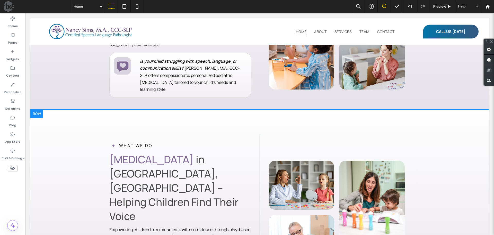
click at [38, 111] on div at bounding box center [36, 113] width 13 height 8
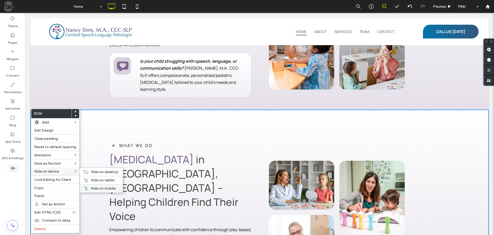
click at [95, 186] on span "Hide on mobile" at bounding box center [103, 188] width 25 height 4
click at [94, 178] on span "Hide on tablet" at bounding box center [103, 180] width 24 height 4
click at [95, 171] on span "Hide on desktop" at bounding box center [105, 171] width 28 height 4
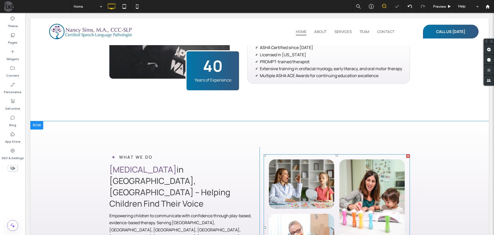
scroll to position [312, 0]
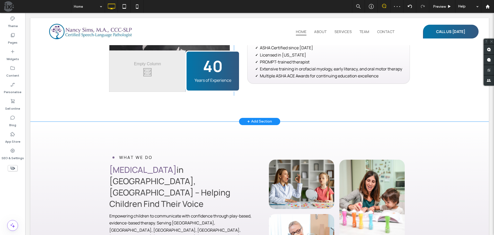
click at [202, 112] on div "Button View more Click To Paste Click To Paste 40 Years of Experience Click To …" at bounding box center [259, 24] width 459 height 194
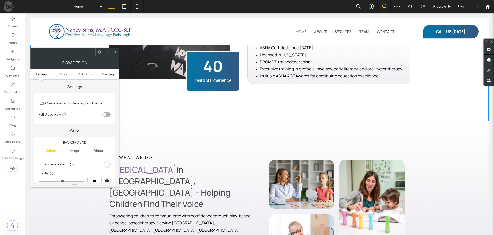
click at [107, 74] on span "Spacing" at bounding box center [108, 74] width 12 height 4
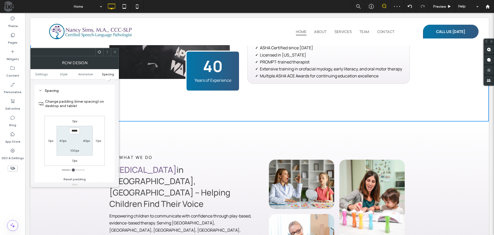
scroll to position [145, 0]
click at [76, 148] on label "100px" at bounding box center [74, 149] width 9 height 4
type input "*"
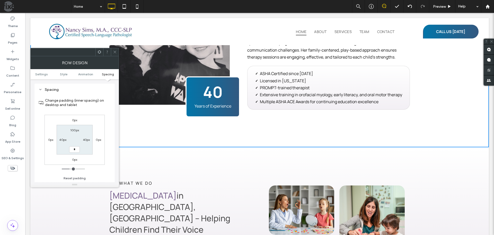
type input "*"
type input "***"
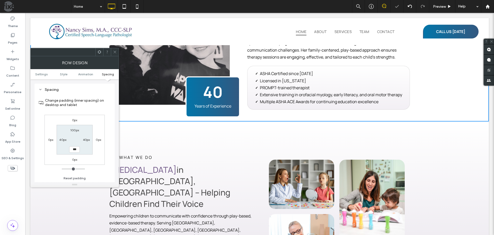
click at [114, 50] on span at bounding box center [115, 52] width 4 height 8
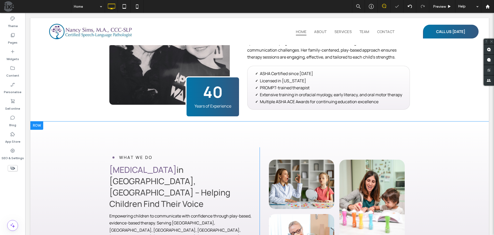
click at [245, 129] on div "WHAT WE DO Speech & Language Therapy in Louisville, CO – Helping Children Find …" at bounding box center [259, 218] width 459 height 194
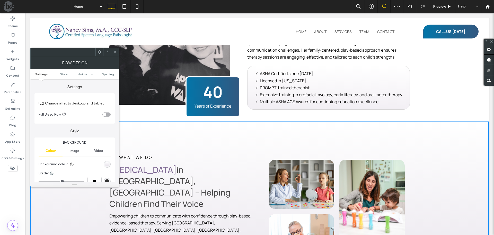
drag, startPoint x: 112, startPoint y: 72, endPoint x: 109, endPoint y: 72, distance: 2.6
click at [111, 72] on ul "Settings Style Animation Spacing" at bounding box center [74, 74] width 89 height 10
click at [109, 72] on ul "Settings Style Animation Spacing" at bounding box center [74, 74] width 89 height 10
click at [107, 74] on span "Spacing" at bounding box center [108, 74] width 12 height 4
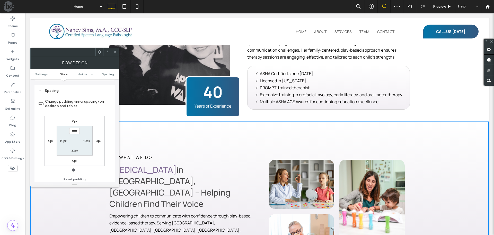
scroll to position [145, 0]
type input "****"
type input "**"
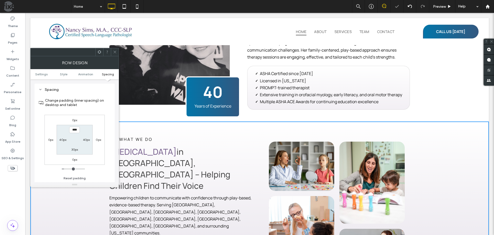
drag, startPoint x: 115, startPoint y: 49, endPoint x: 99, endPoint y: 45, distance: 16.1
click at [115, 49] on span at bounding box center [115, 52] width 4 height 8
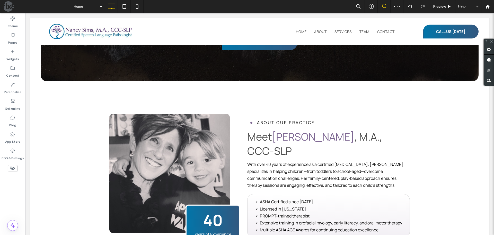
scroll to position [157, 0]
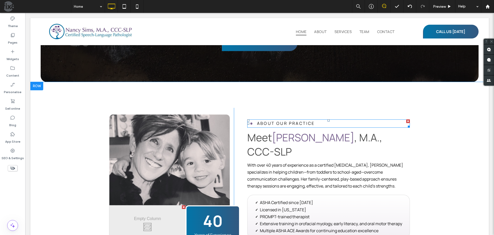
click at [297, 126] on span "ABOUT OUR PRACTICE" at bounding box center [286, 123] width 58 height 6
type input "*******"
type input "**"
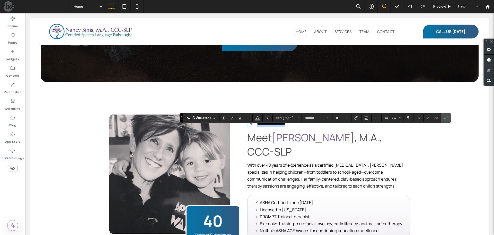
click at [276, 125] on span "**********" at bounding box center [271, 123] width 28 height 4
click at [274, 125] on span "**********" at bounding box center [271, 123] width 28 height 4
drag, startPoint x: 277, startPoint y: 130, endPoint x: 323, endPoint y: 134, distance: 45.7
click at [323, 127] on p "**********" at bounding box center [333, 123] width 153 height 7
drag, startPoint x: 445, startPoint y: 119, endPoint x: 419, endPoint y: 106, distance: 28.8
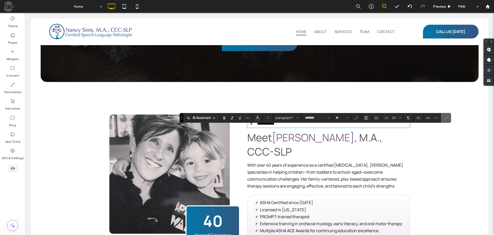
click at [445, 119] on icon "Confirm" at bounding box center [446, 118] width 4 height 4
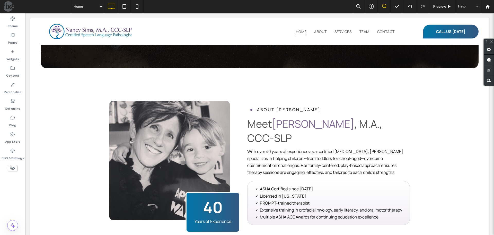
scroll to position [183, 0]
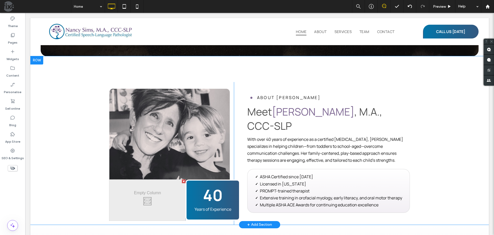
click at [233, 62] on div "Button View more Click To Paste Click To Paste 40 Years of Experience Click To …" at bounding box center [259, 140] width 459 height 168
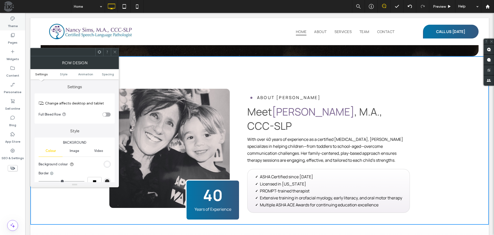
click at [9, 21] on label "Theme" at bounding box center [13, 24] width 10 height 7
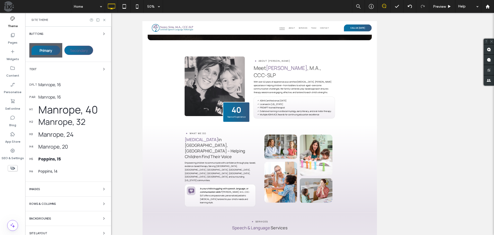
scroll to position [36, 0]
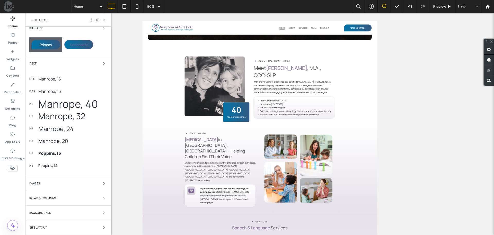
click at [67, 196] on div "Rows & Columns" at bounding box center [68, 198] width 78 height 6
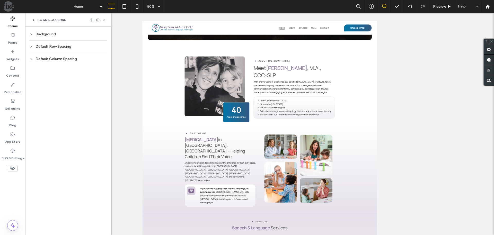
scroll to position [0, 0]
click at [63, 47] on div "Default Row Spacing" at bounding box center [68, 46] width 78 height 4
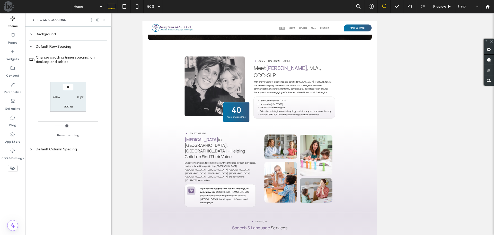
type input "****"
click at [67, 105] on label "100px" at bounding box center [68, 107] width 9 height 4
type input "***"
type input "**"
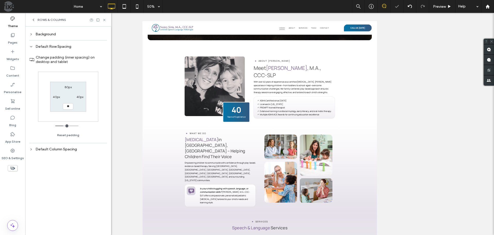
type input "****"
click at [104, 20] on icon at bounding box center [104, 20] width 4 height 4
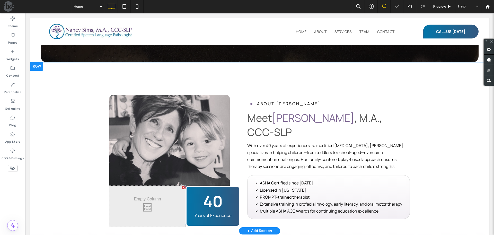
scroll to position [131, 0]
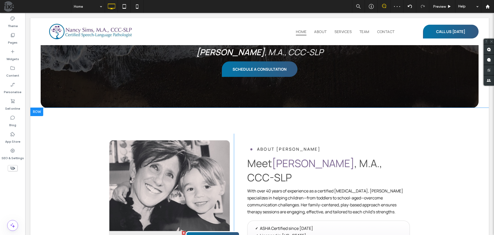
click at [37, 110] on div at bounding box center [36, 112] width 13 height 8
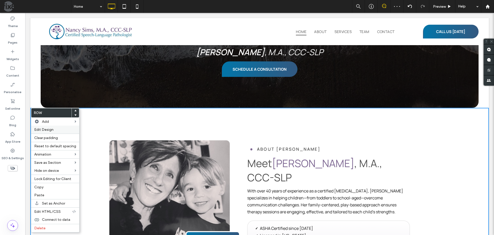
click at [45, 129] on span "Edit Design" at bounding box center [43, 129] width 19 height 4
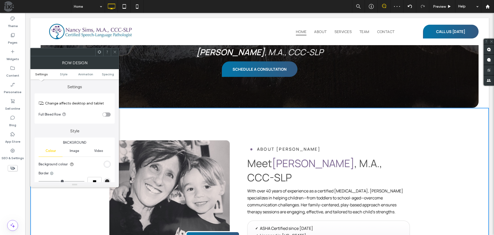
drag, startPoint x: 113, startPoint y: 69, endPoint x: 110, endPoint y: 72, distance: 3.8
click at [112, 70] on ul "Settings Style Animation Spacing" at bounding box center [74, 74] width 89 height 10
click at [110, 73] on span "Spacing" at bounding box center [108, 74] width 12 height 4
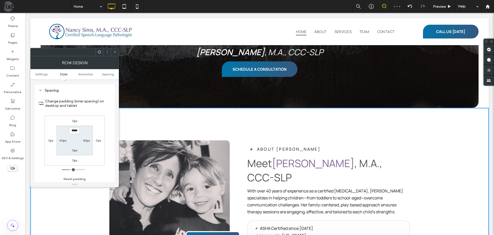
scroll to position [145, 0]
type input "****"
type input "**"
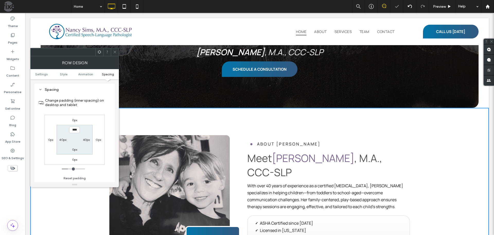
click at [117, 51] on div at bounding box center [115, 52] width 8 height 8
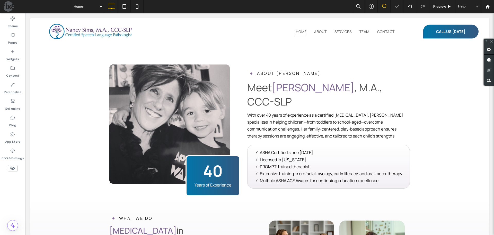
scroll to position [209, 0]
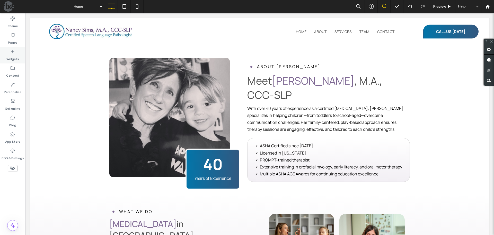
click at [15, 58] on label "Widgets" at bounding box center [12, 57] width 13 height 7
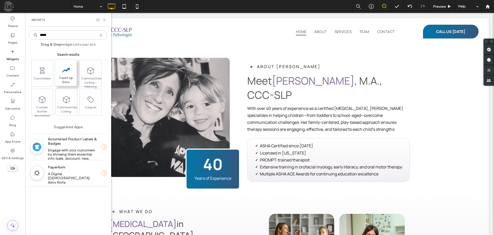
type input "*****"
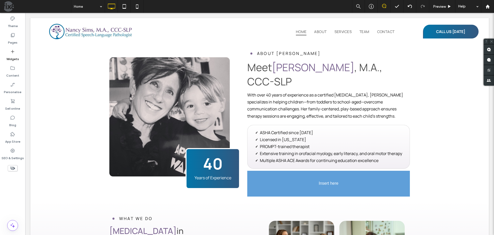
scroll to position [218, 0]
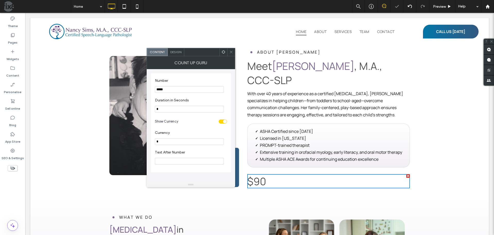
click at [230, 50] on icon at bounding box center [231, 52] width 4 height 4
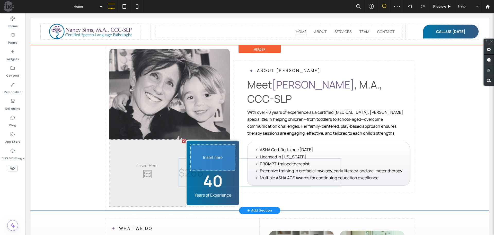
drag, startPoint x: 213, startPoint y: 162, endPoint x: 213, endPoint y: 170, distance: 8.2
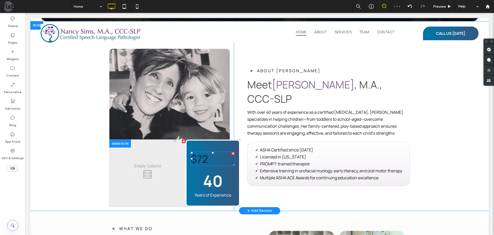
click at [206, 158] on span at bounding box center [213, 158] width 44 height 14
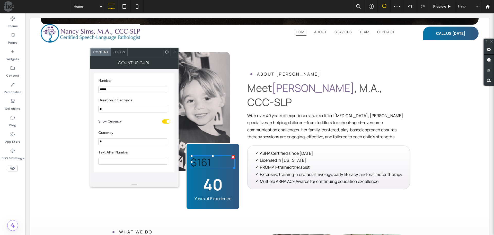
drag, startPoint x: 142, startPoint y: 103, endPoint x: 86, endPoint y: 89, distance: 57.9
type input "**"
drag, startPoint x: 106, startPoint y: 143, endPoint x: 95, endPoint y: 143, distance: 11.1
click at [95, 143] on div "Number ** Duration in Seconds * Show Currency Currency * Text After Number" at bounding box center [134, 122] width 80 height 99
click at [121, 152] on label "Text After Number" at bounding box center [133, 153] width 70 height 6
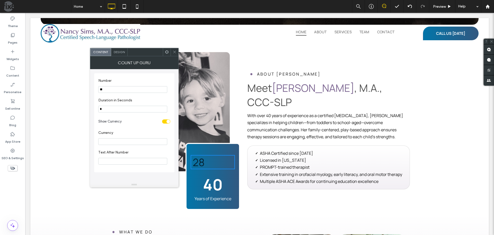
drag, startPoint x: 102, startPoint y: 109, endPoint x: 96, endPoint y: 109, distance: 5.9
click at [96, 109] on div "Number ** Duration in Seconds * Show Currency Currency Text After Number" at bounding box center [134, 122] width 80 height 99
type input "*"
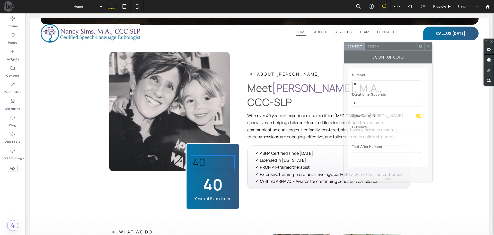
drag, startPoint x: 132, startPoint y: 52, endPoint x: 366, endPoint y: 50, distance: 234.3
click at [382, 46] on div at bounding box center [399, 46] width 35 height 8
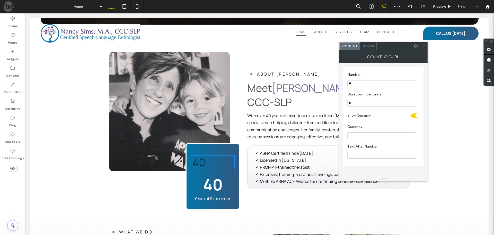
click at [215, 184] on strong "40" at bounding box center [213, 184] width 20 height 21
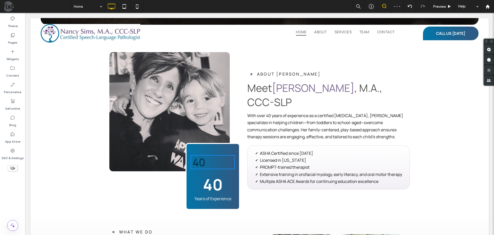
type input "*******"
type input "**"
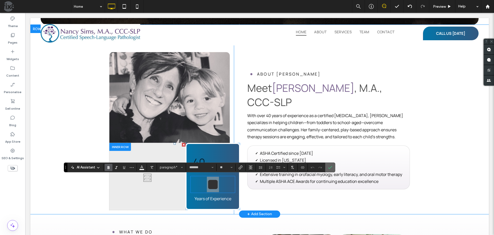
drag, startPoint x: 329, startPoint y: 167, endPoint x: 223, endPoint y: 150, distance: 107.6
click at [329, 167] on icon "Confirm" at bounding box center [330, 167] width 4 height 4
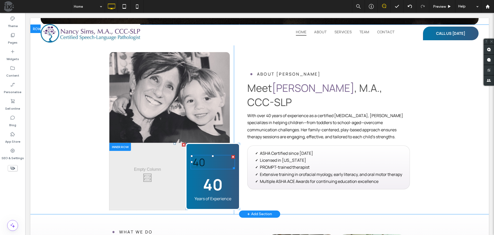
click at [202, 161] on span at bounding box center [213, 162] width 44 height 14
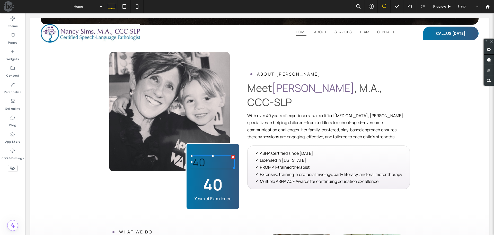
click at [202, 161] on div "40" at bounding box center [199, 162] width 12 height 14
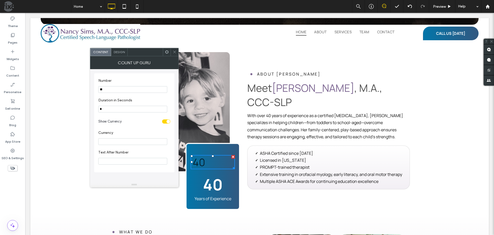
click at [124, 53] on span "Design" at bounding box center [119, 52] width 11 height 4
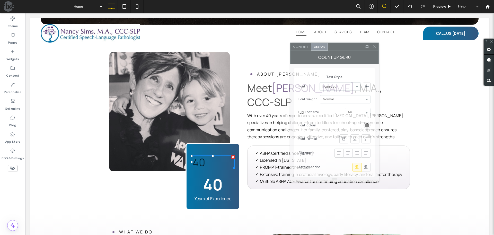
drag, startPoint x: 136, startPoint y: 51, endPoint x: 366, endPoint y: 39, distance: 230.5
click at [363, 43] on div at bounding box center [345, 47] width 35 height 8
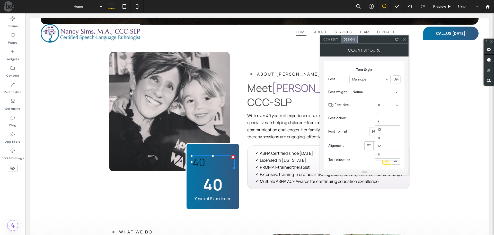
scroll to position [89, 0]
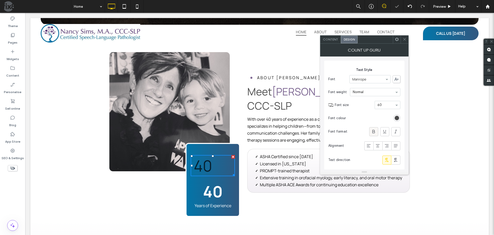
click at [375, 132] on icon at bounding box center [373, 131] width 5 height 5
click at [399, 121] on div "rgba(0, 0, 0, 0.7)" at bounding box center [397, 117] width 7 height 7
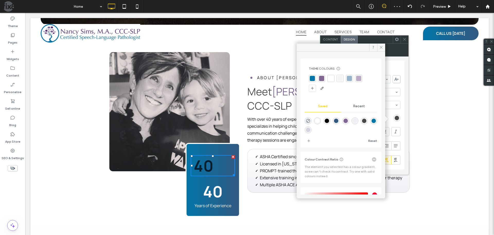
click at [319, 119] on div "rgba(255,255,255,1)" at bounding box center [317, 120] width 4 height 4
type input "*******"
type input "***"
type input "****"
click at [379, 49] on span at bounding box center [381, 48] width 8 height 8
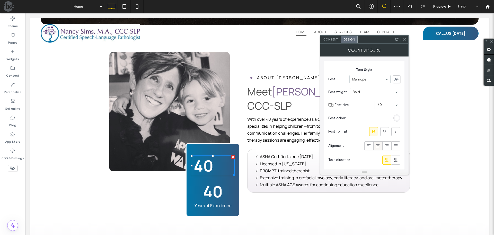
click at [377, 146] on icon at bounding box center [377, 145] width 5 height 5
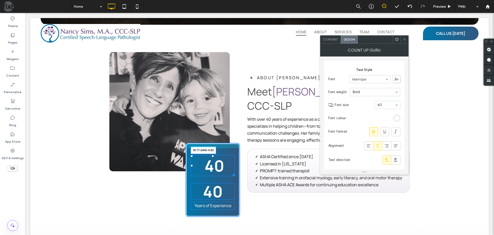
drag, startPoint x: 231, startPoint y: 174, endPoint x: 245, endPoint y: 185, distance: 17.4
click at [231, 172] on div at bounding box center [233, 174] width 4 height 4
drag, startPoint x: 207, startPoint y: 173, endPoint x: 210, endPoint y: 173, distance: 3.6
click at [210, 173] on div at bounding box center [209, 174] width 4 height 4
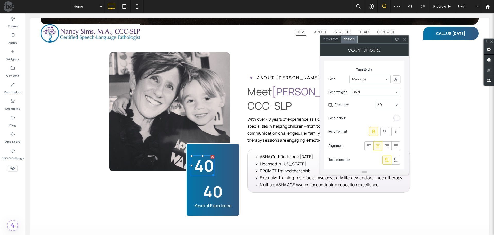
click at [399, 38] on icon at bounding box center [397, 39] width 4 height 4
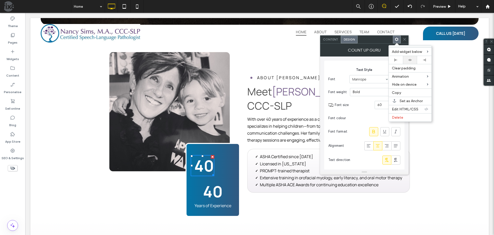
click at [408, 58] on div at bounding box center [410, 60] width 14 height 8
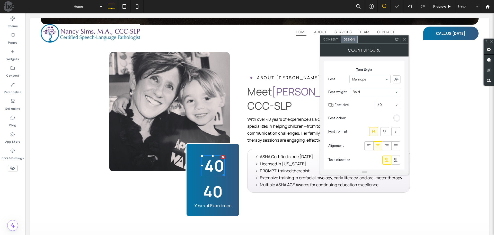
click at [204, 191] on strong "40" at bounding box center [213, 190] width 20 height 21
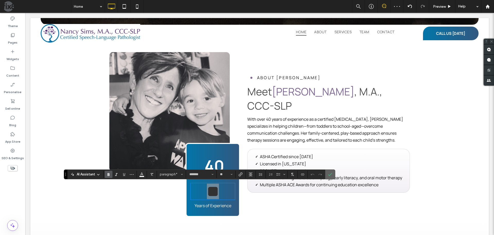
click at [327, 173] on label "Confirm" at bounding box center [330, 173] width 8 height 9
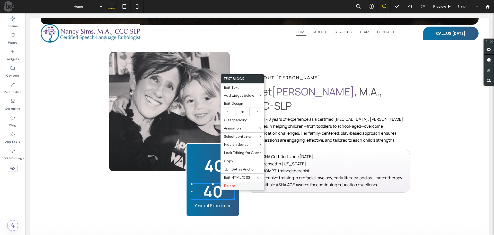
click at [227, 187] on span "Delete" at bounding box center [229, 185] width 11 height 4
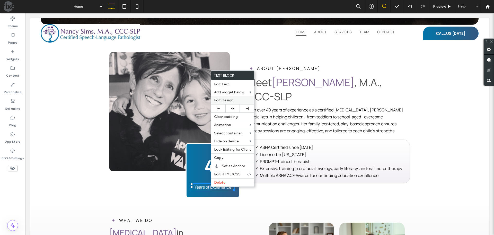
click at [231, 101] on span "Edit Design" at bounding box center [223, 100] width 19 height 4
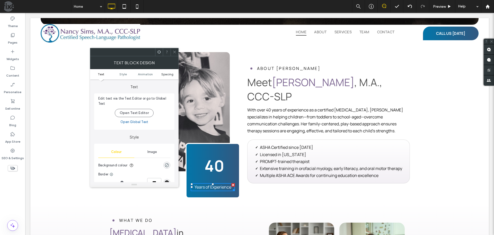
click at [168, 74] on span "Spacing" at bounding box center [167, 74] width 12 height 4
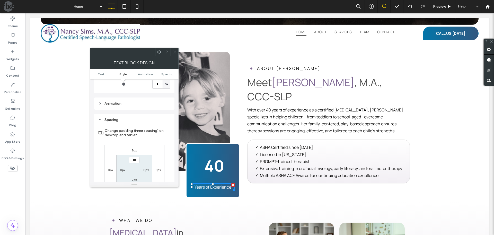
scroll to position [148, 0]
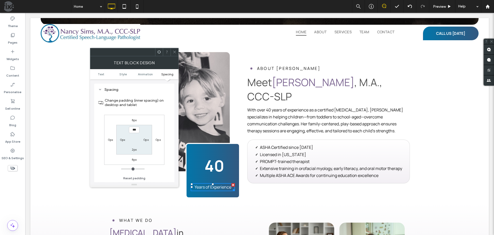
click at [131, 120] on div "8px" at bounding box center [134, 119] width 12 height 5
click at [133, 120] on label "8px" at bounding box center [134, 120] width 5 height 4
type input "*"
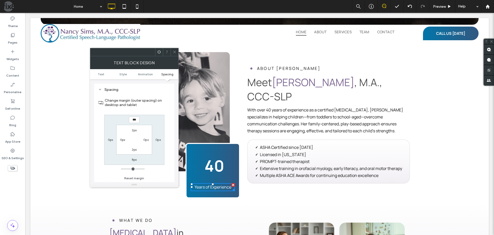
type input "***"
type input "*"
type input "*****"
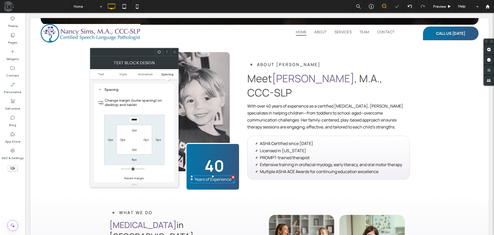
click at [175, 50] on icon at bounding box center [175, 52] width 4 height 4
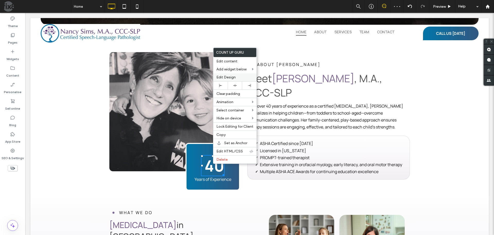
click at [229, 79] on span "Edit Design" at bounding box center [226, 77] width 19 height 4
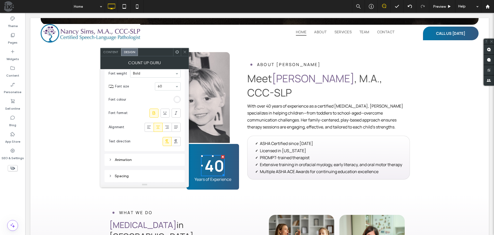
click at [133, 175] on div "Spacing" at bounding box center [145, 176] width 72 height 4
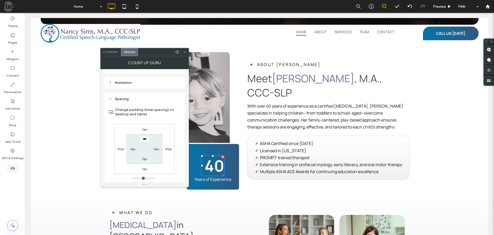
scroll to position [108, 0]
click at [145, 128] on label "0px" at bounding box center [144, 129] width 5 height 4
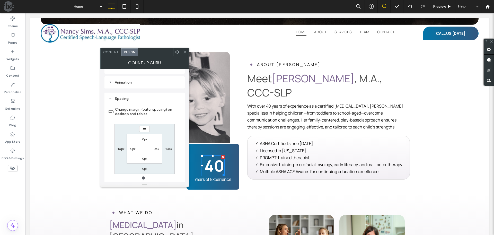
type input "***"
type input "*"
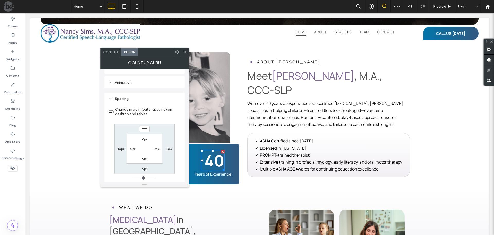
type input "*****"
type input "*"
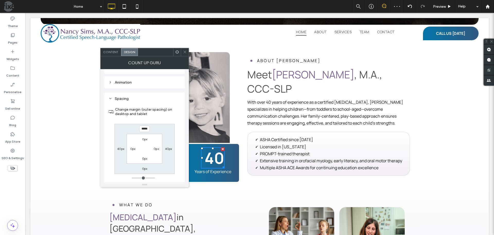
click at [183, 50] on span at bounding box center [185, 52] width 4 height 8
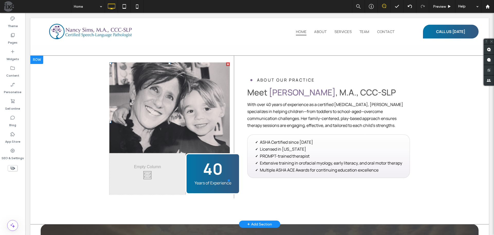
scroll to position [887, 0]
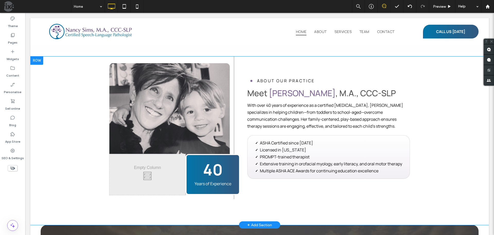
click at [34, 56] on div at bounding box center [36, 60] width 13 height 8
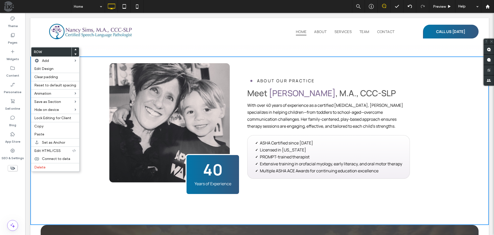
click at [48, 172] on div "Button View more Click To Paste 40 Years of Experience Click To Paste Click To …" at bounding box center [259, 140] width 459 height 168
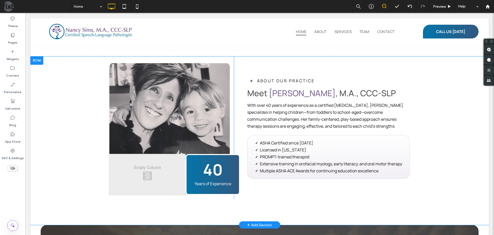
click at [40, 56] on div at bounding box center [36, 60] width 13 height 8
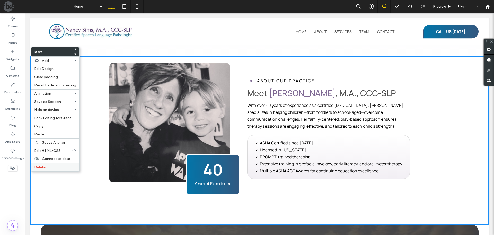
click at [50, 168] on label "Delete" at bounding box center [55, 167] width 42 height 4
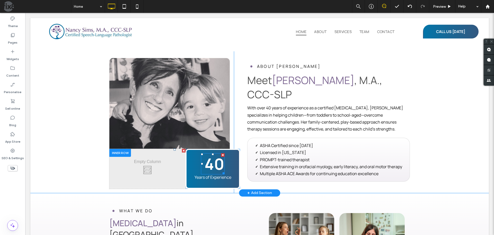
scroll to position [232, 0]
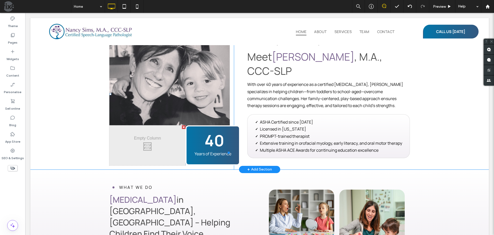
click at [157, 68] on link at bounding box center [169, 94] width 121 height 119
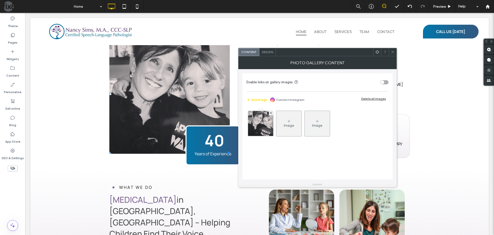
click at [263, 49] on div "Design" at bounding box center [268, 52] width 16 height 8
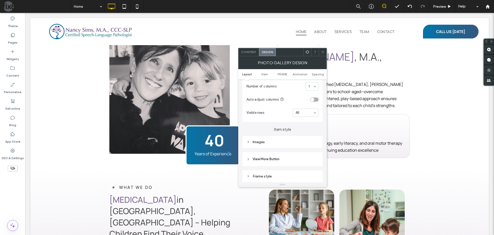
scroll to position [180, 0]
click at [270, 100] on div "Images" at bounding box center [283, 101] width 72 height 4
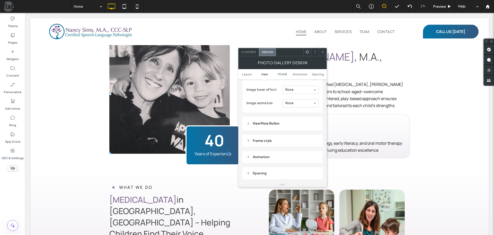
scroll to position [309, 0]
click at [299, 88] on input at bounding box center [300, 88] width 28 height 4
click at [298, 86] on input at bounding box center [300, 88] width 28 height 4
click at [322, 52] on icon at bounding box center [323, 52] width 4 height 4
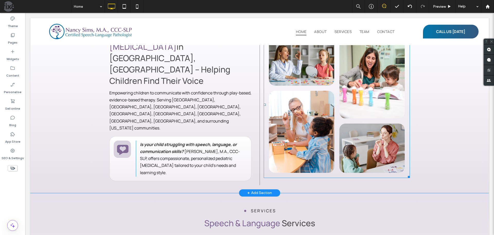
scroll to position [386, 0]
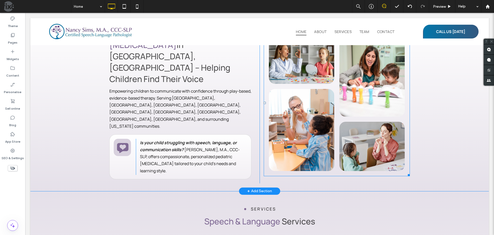
click at [300, 71] on link at bounding box center [301, 59] width 65 height 49
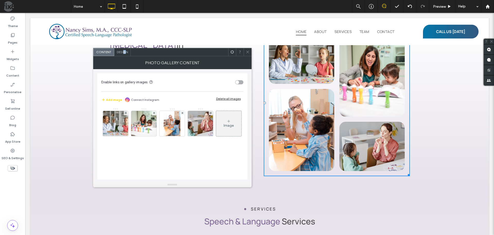
click at [124, 51] on span "Design" at bounding box center [122, 52] width 11 height 4
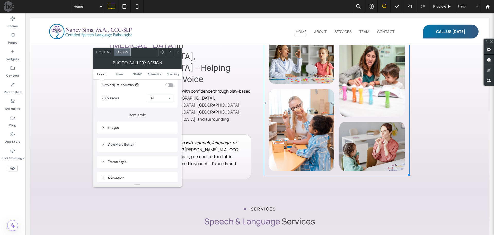
click at [134, 127] on div "Images" at bounding box center [137, 127] width 72 height 4
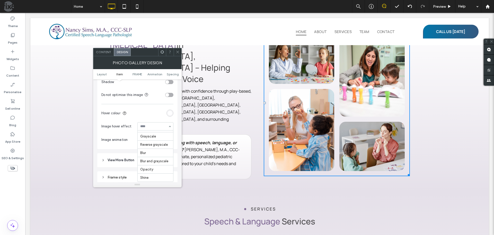
scroll to position [22, 0]
drag, startPoint x: 152, startPoint y: 177, endPoint x: 155, endPoint y: 171, distance: 7.0
click at [179, 52] on icon at bounding box center [178, 52] width 4 height 4
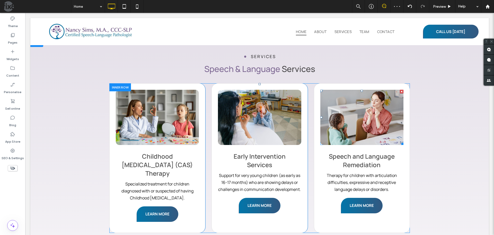
scroll to position [566, 0]
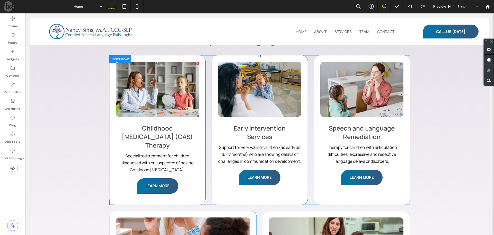
click at [149, 94] on link at bounding box center [157, 89] width 83 height 55
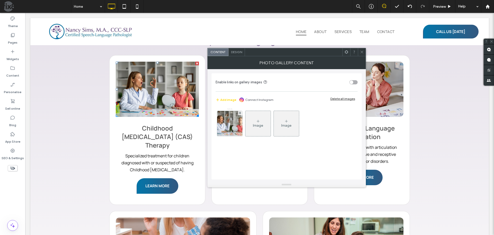
click at [236, 52] on span "Design" at bounding box center [236, 52] width 11 height 4
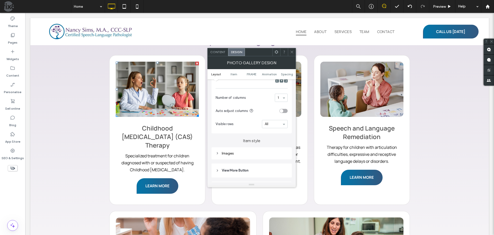
click at [240, 152] on div "Images" at bounding box center [252, 153] width 72 height 4
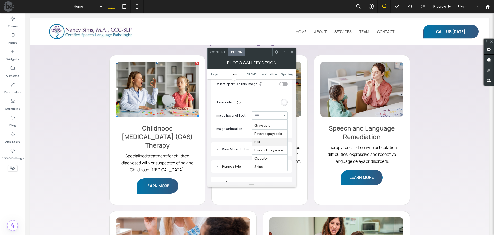
scroll to position [283, 0]
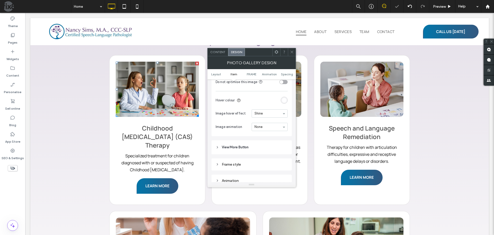
click at [294, 50] on icon at bounding box center [292, 52] width 4 height 4
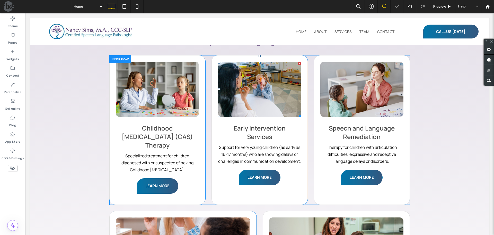
click at [282, 83] on link at bounding box center [259, 89] width 83 height 55
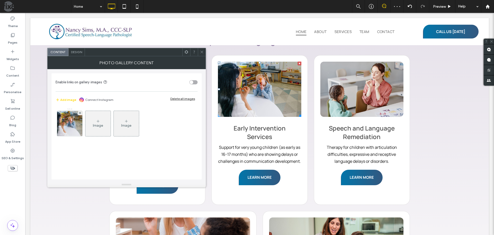
click at [78, 53] on span "Design" at bounding box center [76, 52] width 11 height 4
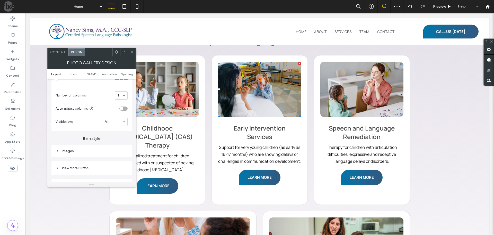
scroll to position [180, 0]
click at [86, 101] on div "Images" at bounding box center [92, 101] width 72 height 4
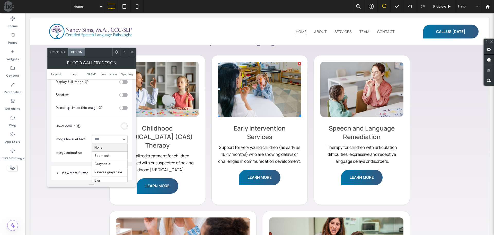
drag, startPoint x: 100, startPoint y: 141, endPoint x: 101, endPoint y: 144, distance: 3.0
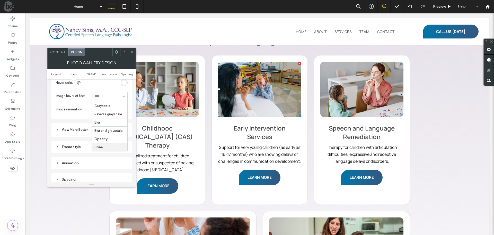
scroll to position [309, 0]
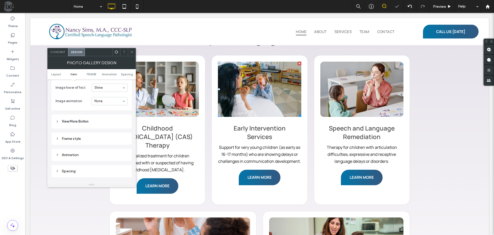
click at [132, 51] on icon at bounding box center [132, 52] width 4 height 4
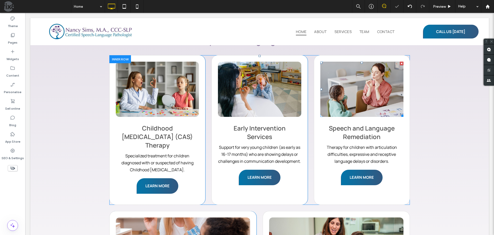
click at [360, 90] on link at bounding box center [362, 89] width 83 height 55
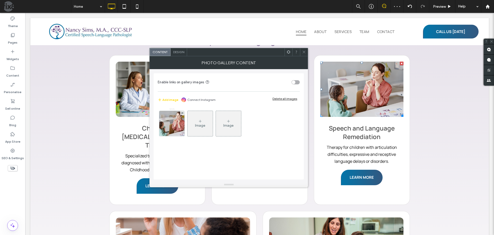
click at [183, 53] on span "Design" at bounding box center [178, 52] width 11 height 4
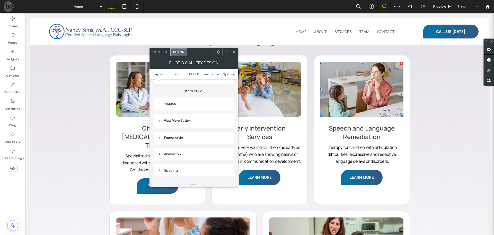
scroll to position [180, 0]
click at [183, 102] on div "Images" at bounding box center [194, 101] width 72 height 4
click at [234, 50] on icon at bounding box center [234, 52] width 4 height 4
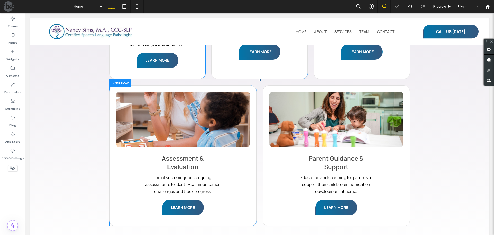
scroll to position [695, 0]
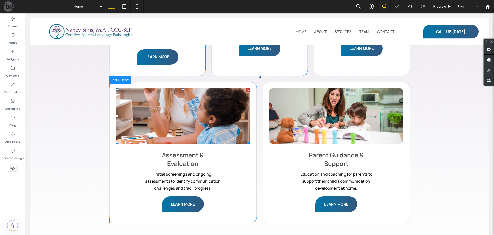
click at [225, 91] on link at bounding box center [183, 115] width 134 height 55
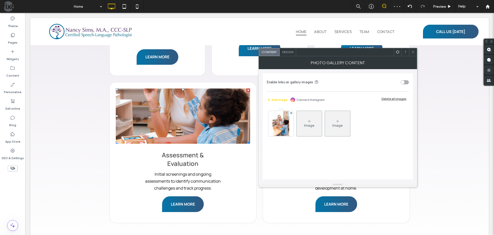
click at [285, 49] on div "Design" at bounding box center [288, 52] width 16 height 8
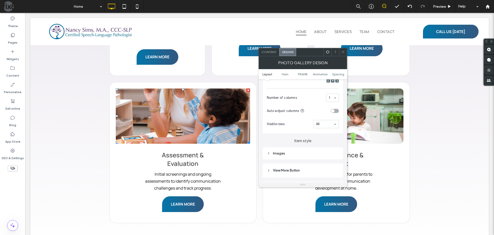
click at [290, 156] on div "Images" at bounding box center [303, 153] width 72 height 7
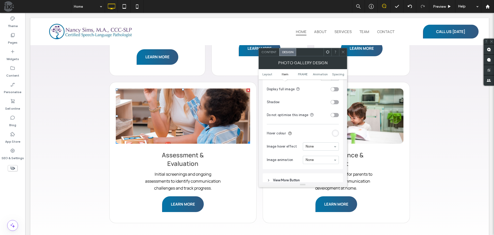
scroll to position [283, 0]
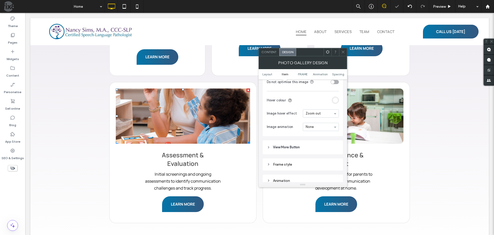
click at [342, 54] on icon at bounding box center [343, 52] width 4 height 4
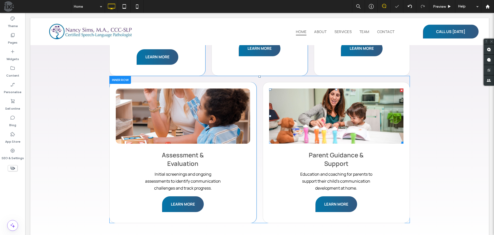
click at [324, 106] on link at bounding box center [336, 115] width 134 height 55
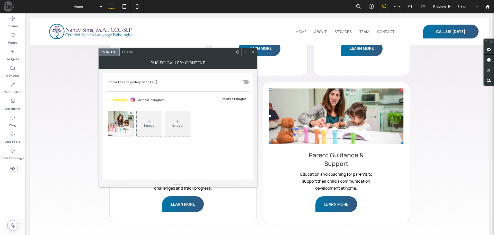
click at [130, 52] on span "Design" at bounding box center [127, 52] width 11 height 4
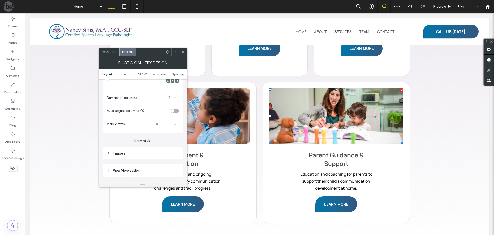
click at [142, 155] on div "Images" at bounding box center [143, 153] width 72 height 4
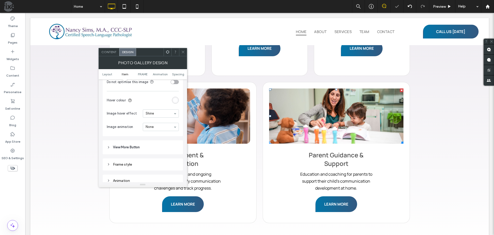
click at [184, 54] on icon at bounding box center [183, 52] width 4 height 4
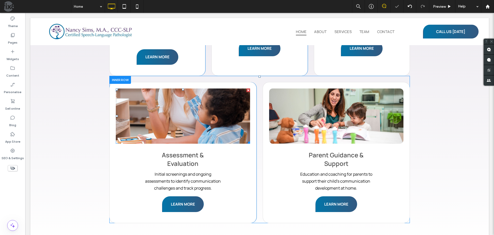
click at [194, 105] on link at bounding box center [183, 116] width 142 height 58
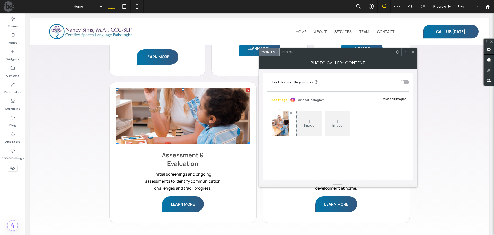
click at [290, 52] on span "Design" at bounding box center [287, 52] width 11 height 4
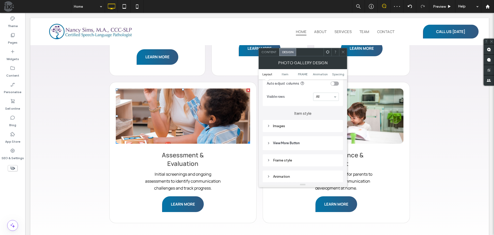
click at [285, 127] on div "Images" at bounding box center [303, 126] width 72 height 4
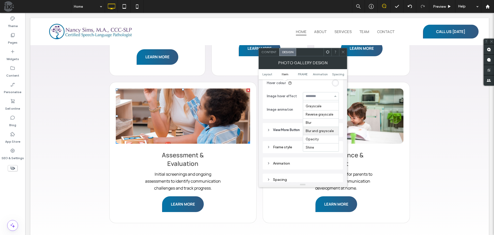
scroll to position [311, 0]
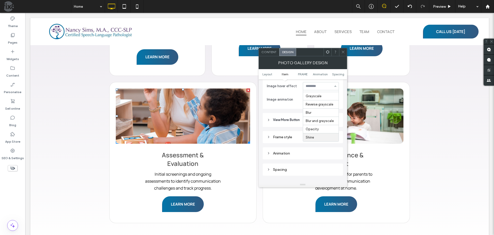
drag, startPoint x: 316, startPoint y: 135, endPoint x: 317, endPoint y: 132, distance: 3.3
click at [344, 55] on span at bounding box center [343, 52] width 4 height 8
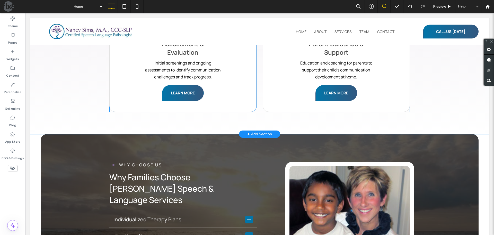
scroll to position [850, 0]
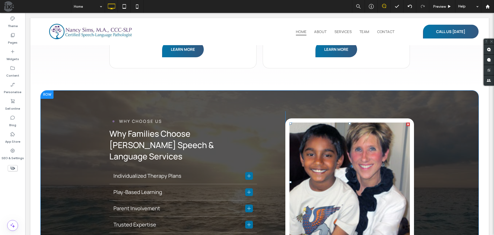
click at [328, 167] on link at bounding box center [350, 182] width 128 height 126
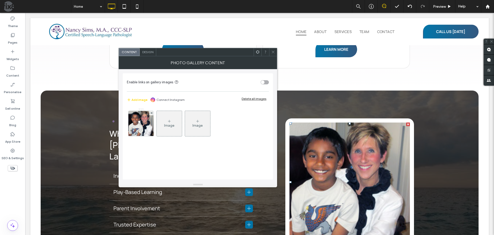
click at [148, 49] on div "Design" at bounding box center [148, 52] width 16 height 8
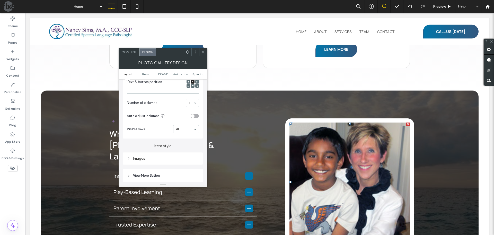
scroll to position [129, 0]
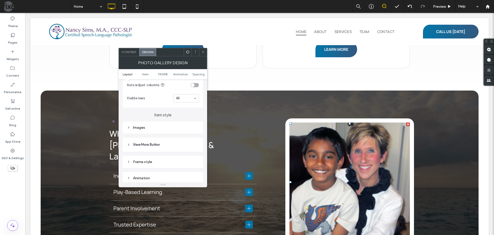
click at [149, 127] on div "Images" at bounding box center [163, 127] width 72 height 4
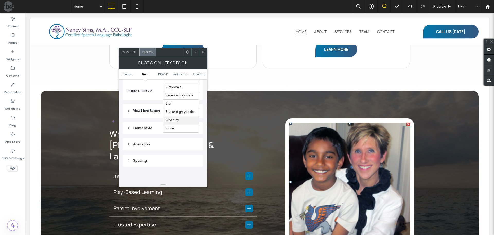
scroll to position [335, 0]
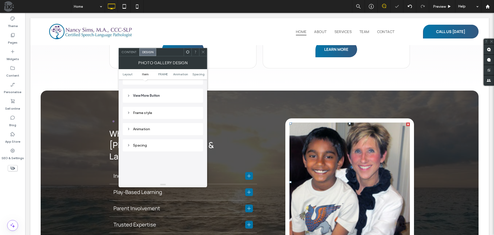
drag, startPoint x: 202, startPoint y: 51, endPoint x: 205, endPoint y: 55, distance: 5.4
click at [203, 52] on icon at bounding box center [203, 52] width 4 height 4
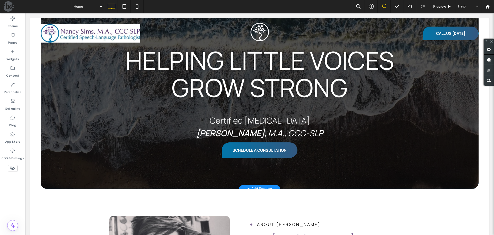
scroll to position [0, 0]
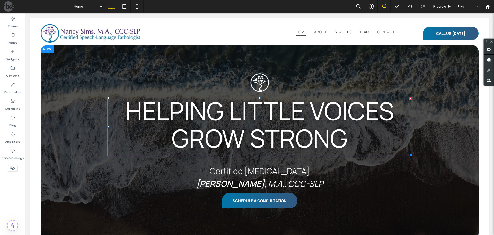
click at [297, 128] on span "Helping Little Voices Grow Strong" at bounding box center [259, 124] width 269 height 61
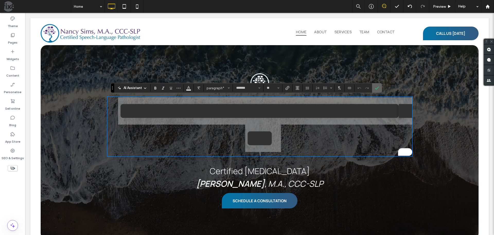
click at [378, 88] on icon "Confirm" at bounding box center [377, 88] width 4 height 4
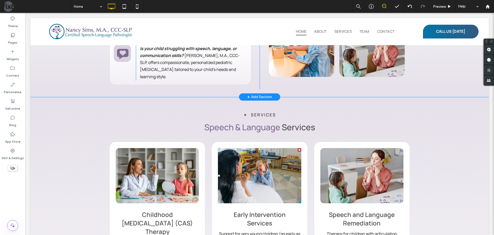
scroll to position [438, 0]
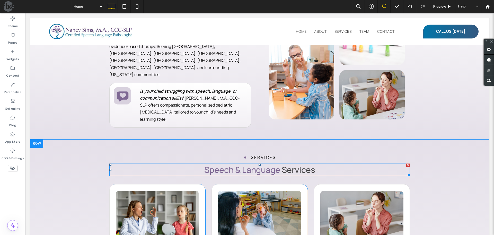
click at [258, 169] on span "Speech & Language" at bounding box center [242, 169] width 76 height 11
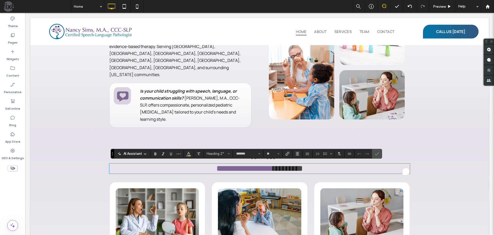
click at [244, 168] on span "**********" at bounding box center [245, 168] width 57 height 8
click at [190, 152] on icon "Colour" at bounding box center [189, 153] width 4 height 4
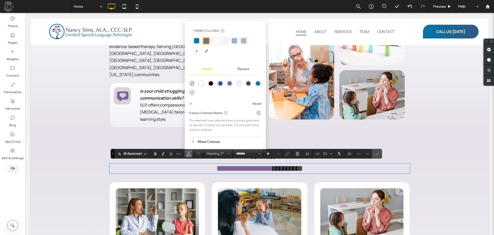
click at [208, 143] on div "More Colours" at bounding box center [225, 141] width 73 height 7
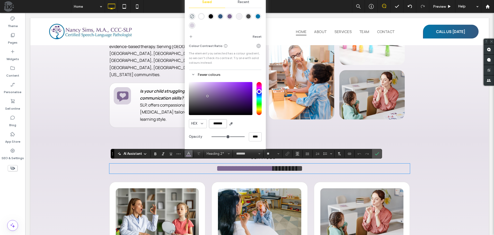
click at [220, 125] on input "*******" at bounding box center [218, 123] width 18 height 9
click at [378, 154] on icon "Confirm" at bounding box center [377, 153] width 4 height 4
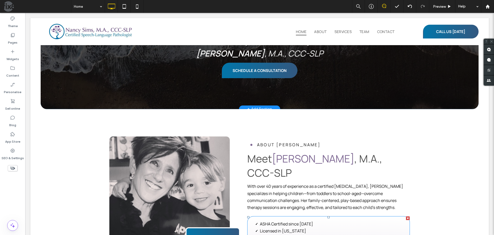
scroll to position [0, 0]
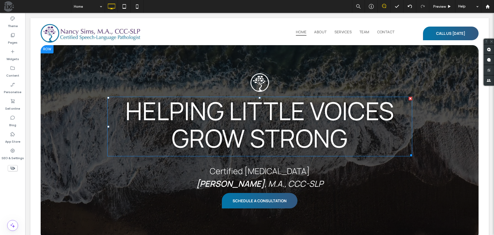
click at [340, 113] on span "Helping Little Voices Grow Strong" at bounding box center [259, 124] width 269 height 61
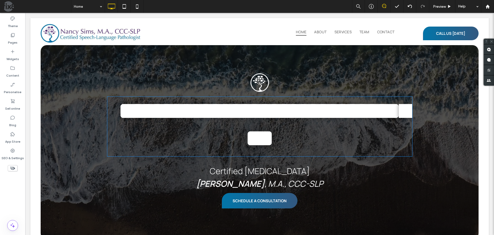
type input "*******"
type input "**"
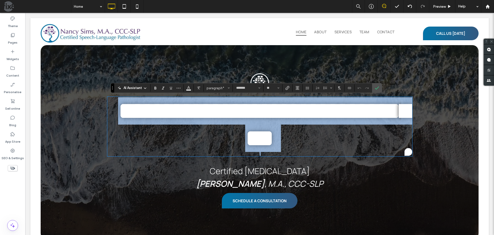
click at [339, 111] on span "**********" at bounding box center [264, 124] width 293 height 52
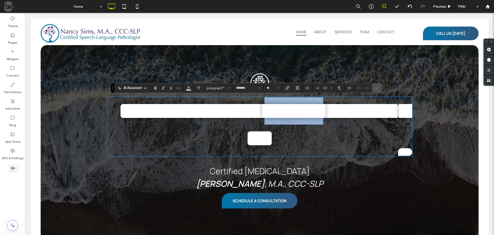
drag, startPoint x: 312, startPoint y: 112, endPoint x: 391, endPoint y: 110, distance: 79.1
click at [391, 110] on span "**********" at bounding box center [264, 124] width 293 height 52
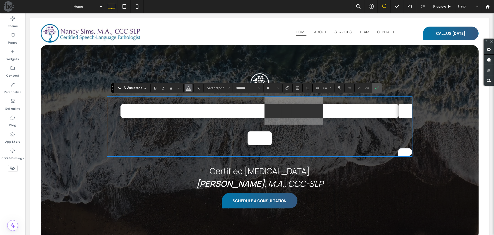
click at [188, 88] on use "Colour" at bounding box center [188, 87] width 3 height 3
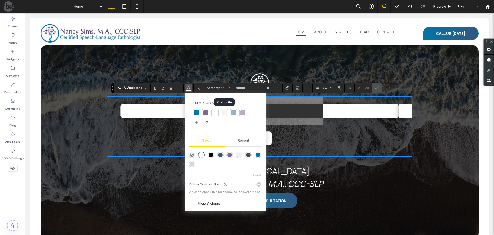
click at [224, 113] on div at bounding box center [224, 112] width 5 height 5
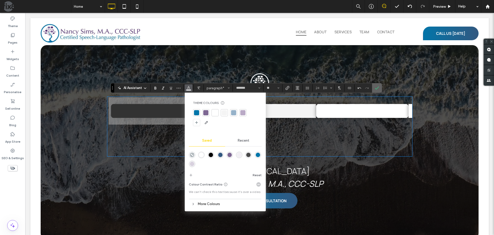
click at [378, 89] on icon "Confirm" at bounding box center [377, 88] width 4 height 4
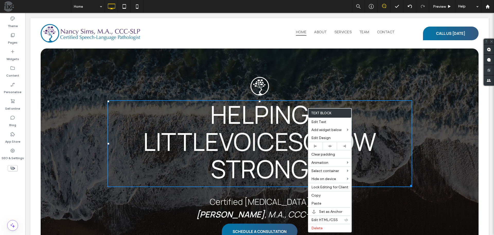
click at [277, 134] on span "Grow Strong" at bounding box center [294, 154] width 166 height 61
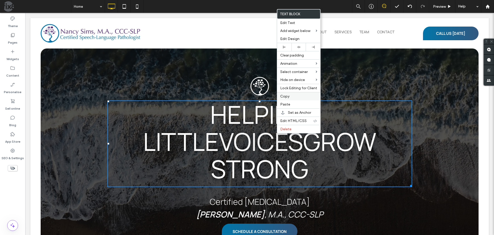
click at [290, 96] on label "Copy" at bounding box center [298, 96] width 37 height 4
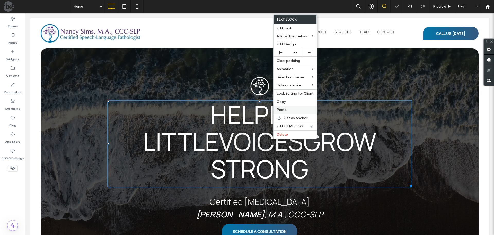
click at [285, 108] on span "Paste" at bounding box center [282, 109] width 10 height 4
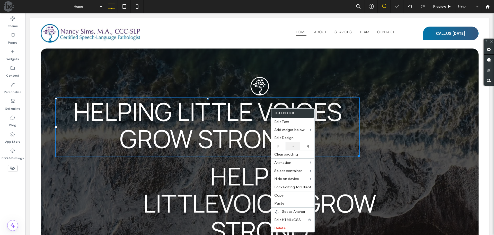
click at [293, 144] on div at bounding box center [293, 146] width 14 height 8
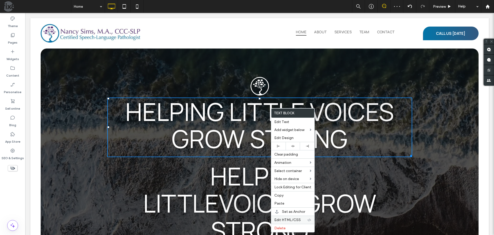
click at [297, 218] on span "Edit HTML/CSS" at bounding box center [287, 219] width 27 height 4
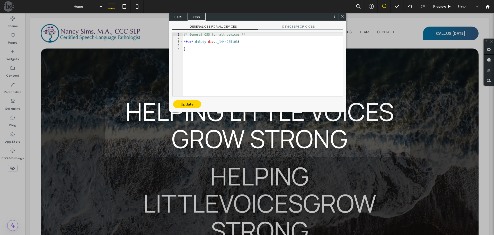
click at [180, 16] on span "HTML" at bounding box center [179, 17] width 18 height 8
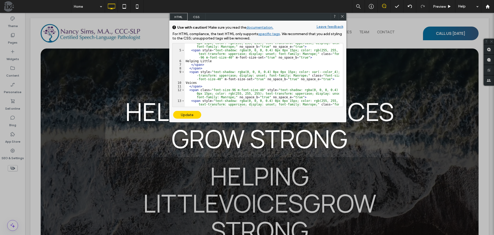
scroll to position [31, 0]
click at [218, 79] on div "< span class = "font-size-96 m-font-size-40" style = "text-shadow: rgba(0, 0, 0…" at bounding box center [262, 80] width 154 height 85
type textarea "**"
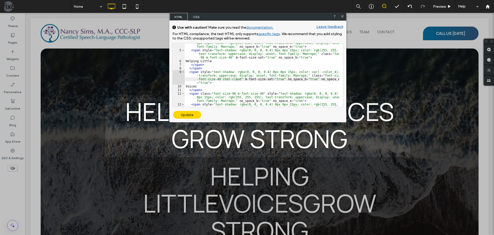
click at [191, 114] on div "Update" at bounding box center [187, 115] width 28 height 8
click at [342, 16] on use at bounding box center [342, 16] width 3 height 3
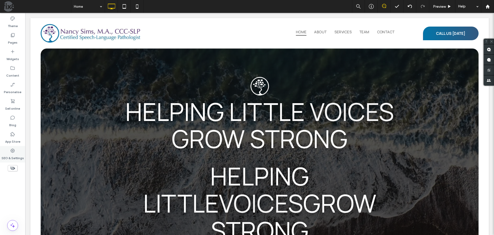
click at [16, 151] on div "SEO & Settings" at bounding box center [12, 154] width 25 height 16
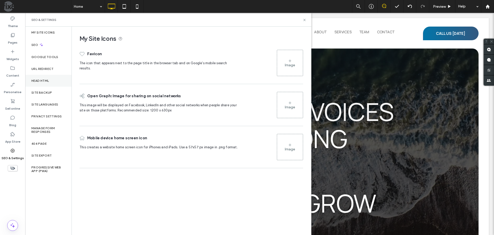
click at [47, 82] on div "Head HTML" at bounding box center [48, 81] width 46 height 12
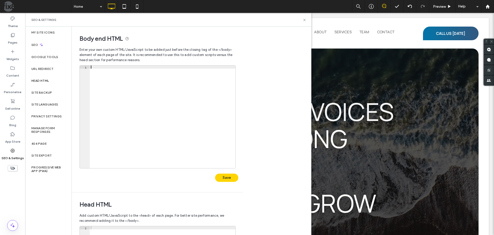
click at [104, 69] on div at bounding box center [163, 119] width 146 height 109
type textarea "**"
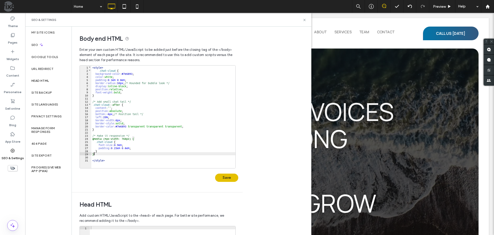
click at [227, 177] on button "Save" at bounding box center [226, 177] width 23 height 8
click at [305, 19] on icon at bounding box center [305, 20] width 4 height 4
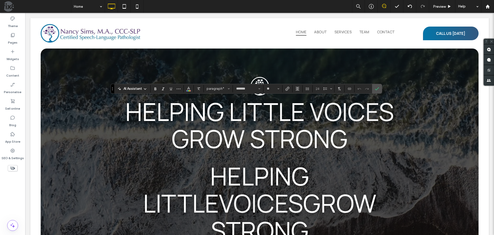
type input "**"
click at [378, 91] on span "Confirm" at bounding box center [377, 88] width 4 height 9
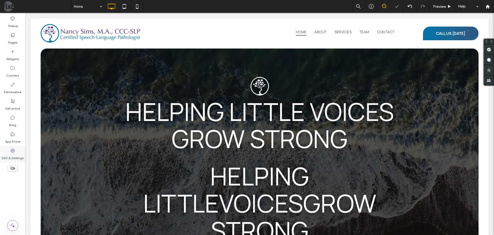
click at [12, 154] on label "SEO & Settings" at bounding box center [13, 156] width 22 height 7
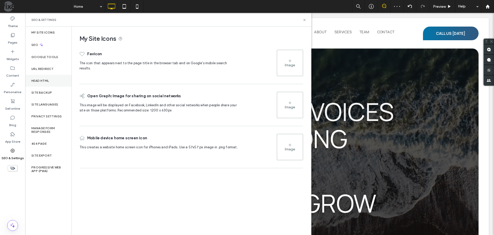
click at [48, 80] on label "Head HTML" at bounding box center [40, 81] width 18 height 4
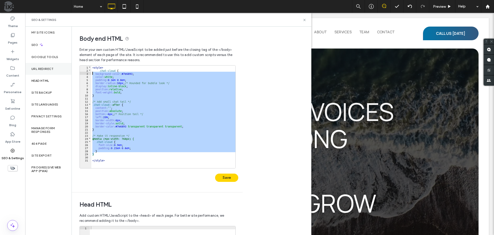
drag, startPoint x: 109, startPoint y: 154, endPoint x: 43, endPoint y: 72, distance: 105.3
click at [43, 72] on div "My Site Icons SEO Google Tools URL Redirect Head HTML Site backup Site Language…" at bounding box center [168, 131] width 286 height 208
click at [99, 73] on div "< style > .chat-cloud { background-color : #7e6893 ; color : white ; padding : …" at bounding box center [163, 116] width 144 height 102
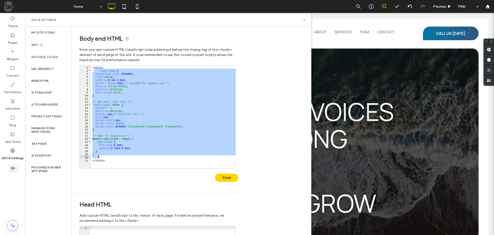
drag, startPoint x: 118, startPoint y: 99, endPoint x: 145, endPoint y: 155, distance: 62.5
click at [145, 155] on div "< style > .chat-cloud { background-color : #7e6893 ; color : white ; padding : …" at bounding box center [163, 119] width 144 height 109
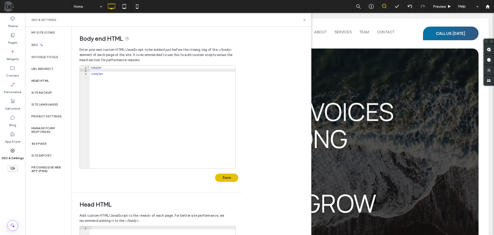
click at [229, 176] on button "Save" at bounding box center [226, 177] width 23 height 8
click at [305, 20] on use at bounding box center [305, 20] width 2 height 2
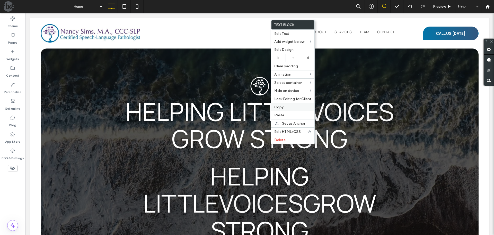
click at [289, 105] on label "Copy" at bounding box center [292, 107] width 37 height 4
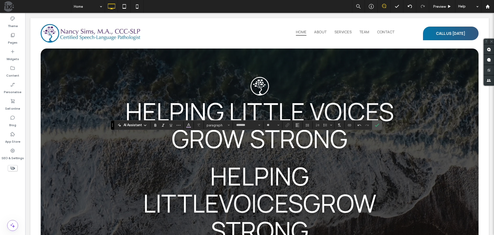
type input "**"
click at [190, 125] on icon "Colour" at bounding box center [189, 124] width 4 height 4
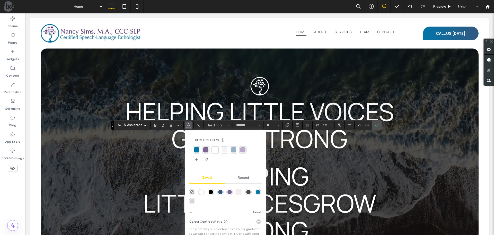
click at [205, 148] on div at bounding box center [205, 149] width 5 height 5
click at [379, 125] on icon "Confirm" at bounding box center [377, 125] width 4 height 4
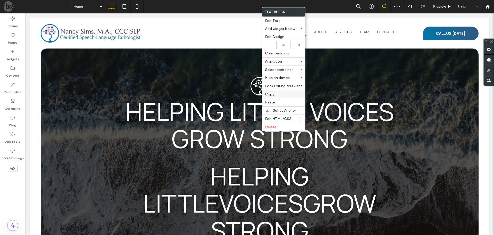
click at [282, 95] on label "Copy" at bounding box center [283, 94] width 37 height 4
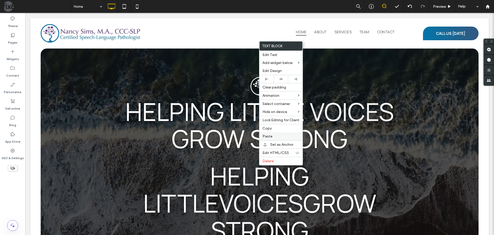
click at [268, 137] on span "Paste" at bounding box center [268, 136] width 10 height 4
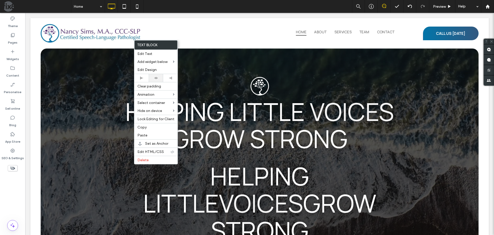
click at [157, 78] on icon at bounding box center [155, 77] width 3 height 3
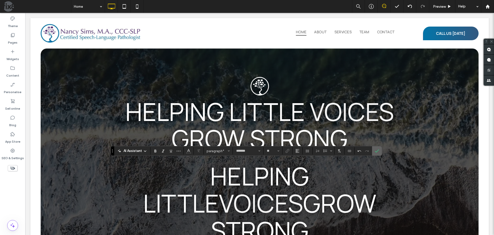
click at [376, 148] on span "Confirm" at bounding box center [376, 150] width 2 height 9
